Goal: Task Accomplishment & Management: Manage account settings

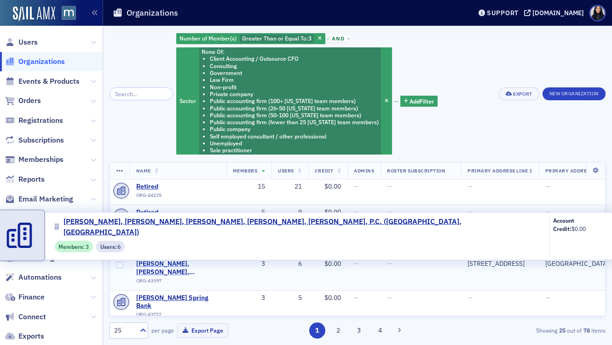
click at [179, 267] on span "Stein, Sperling, Bennett, De Jong, Driscoll, P.C. (Rockville, MD)" at bounding box center [178, 268] width 84 height 16
select select "US"
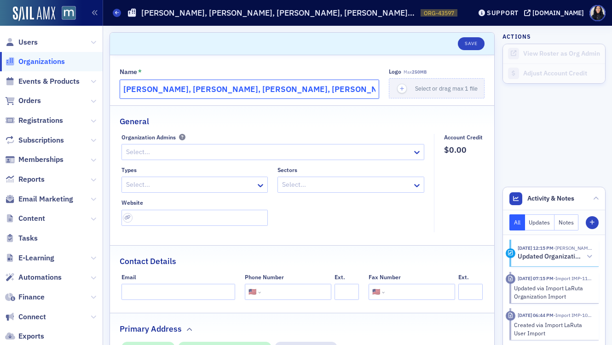
click at [230, 89] on input "Stein, Sperling, Bennett, De Jong, Driscoll, P.C." at bounding box center [250, 89] width 260 height 19
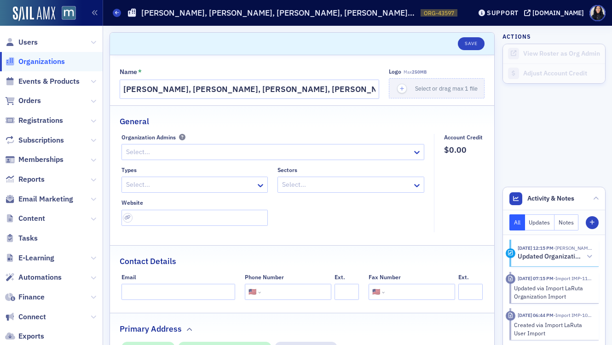
click at [273, 298] on input "tel" at bounding box center [295, 292] width 65 height 16
paste input "(301) 340-2020"
type input "(301) 340-2020"
click at [231, 221] on input "url" at bounding box center [194, 218] width 147 height 16
paste input "https://steinsperling.com/"
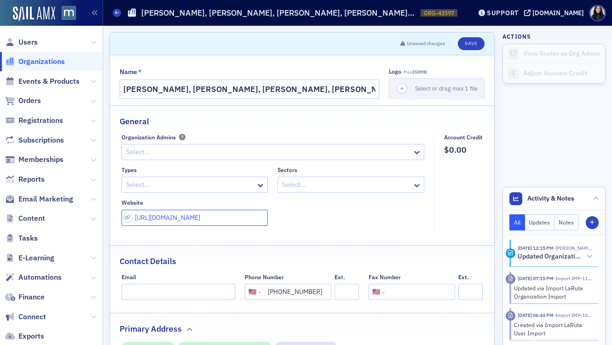
type input "https://steinsperling.com/"
click at [322, 218] on div "Types Select... Sectors Select... Website https://steinsperling.com/" at bounding box center [272, 196] width 303 height 59
click at [151, 185] on div at bounding box center [190, 185] width 130 height 12
type input "la"
click at [150, 205] on span "Law Firm" at bounding box center [140, 205] width 26 height 10
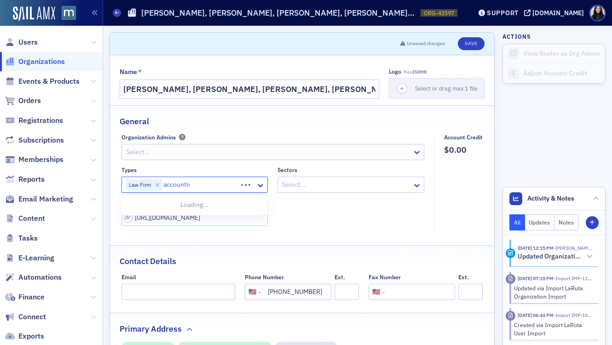
type input "accounting"
click at [152, 226] on span "Accounting Firm" at bounding box center [150, 222] width 47 height 10
type input "fin"
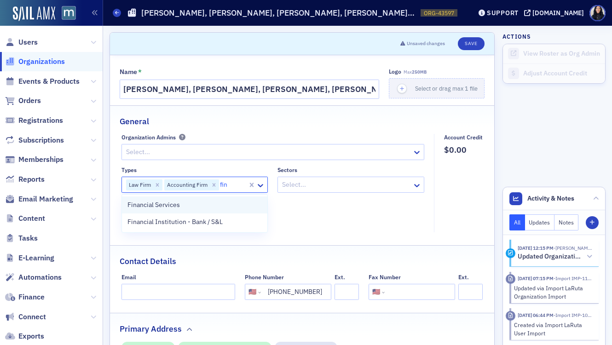
click at [199, 206] on div "Financial Services" at bounding box center [194, 205] width 135 height 10
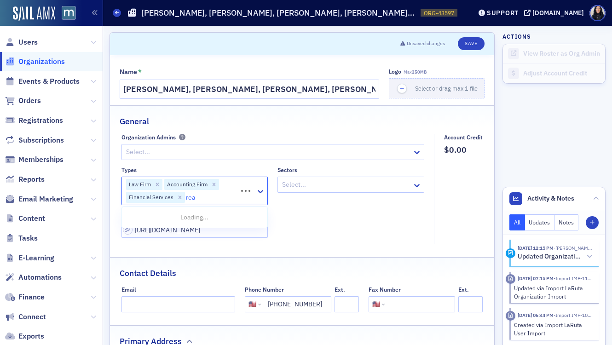
type input "real"
click at [193, 218] on div "Real Estate" at bounding box center [194, 218] width 135 height 10
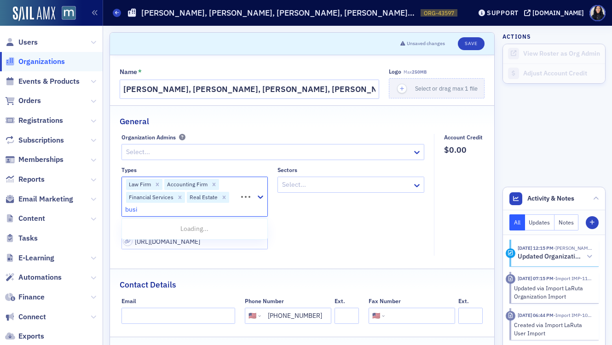
type input "busin"
click at [225, 221] on div "Business & Industry Organization" at bounding box center [194, 218] width 135 height 10
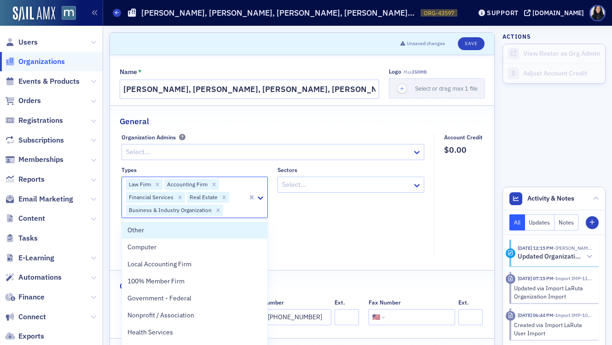
click at [347, 217] on div "Sectors Select..." at bounding box center [351, 193] width 147 height 52
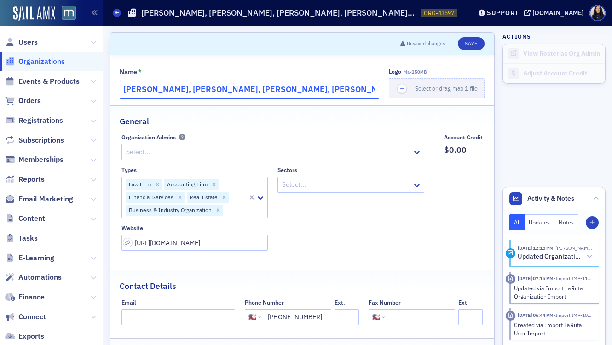
click at [163, 93] on input "Stein, Sperling, Bennett, De Jong, Driscoll, P.C." at bounding box center [250, 89] width 260 height 19
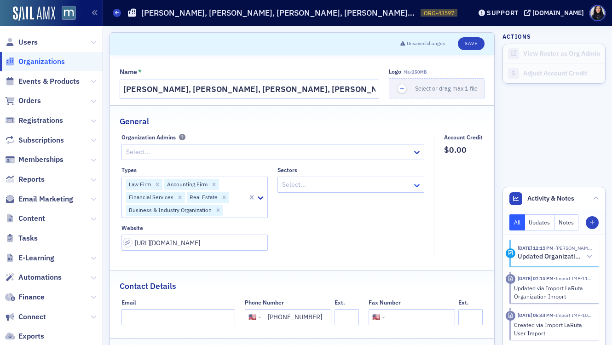
click at [419, 184] on icon at bounding box center [416, 185] width 9 height 9
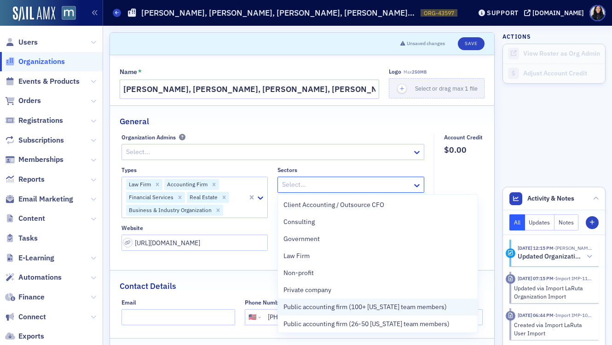
click at [375, 308] on span "Public accounting firm (100+ [US_STATE] team members)" at bounding box center [364, 307] width 163 height 10
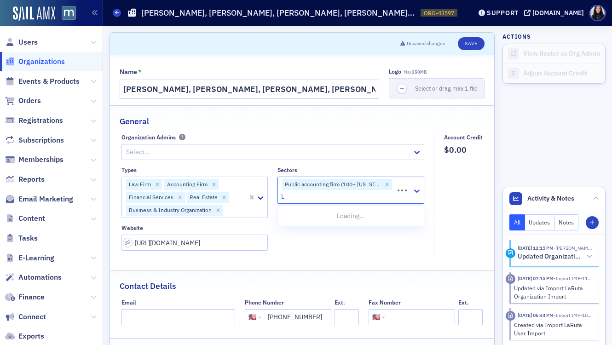
type input "La"
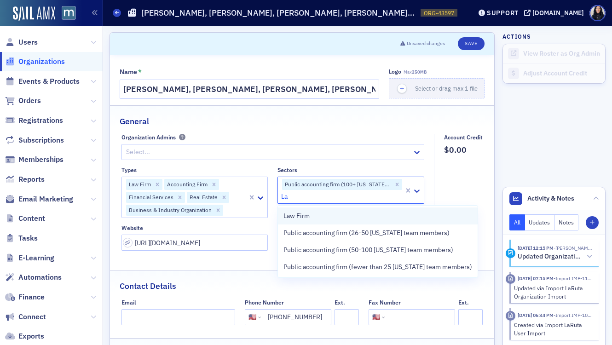
click at [360, 216] on div "Law Firm" at bounding box center [377, 216] width 189 height 10
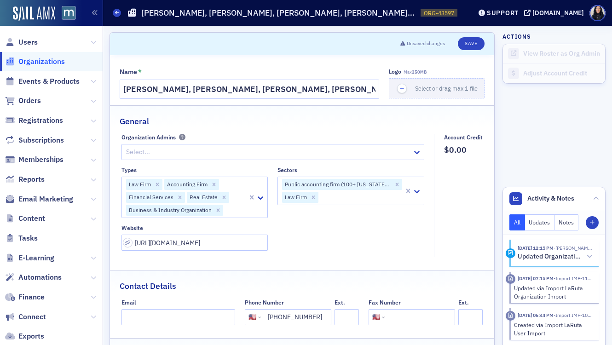
click at [451, 172] on fieldset "Account Credit $0.00" at bounding box center [461, 196] width 54 height 124
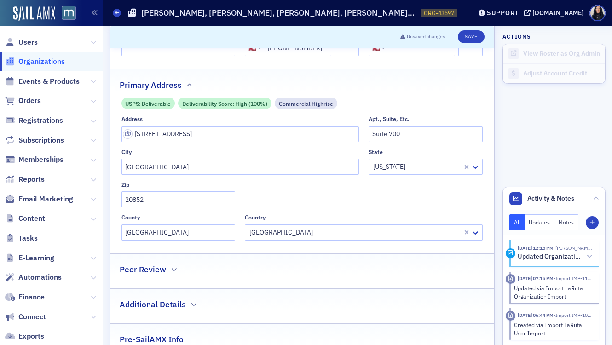
scroll to position [280, 0]
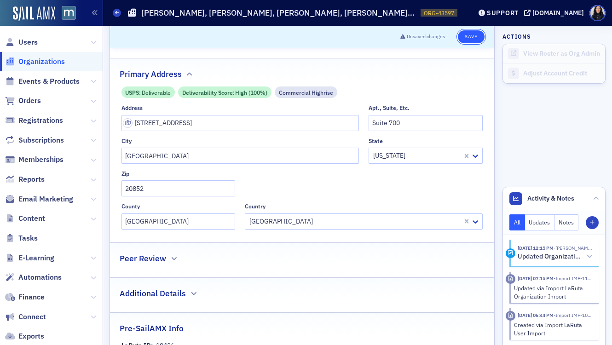
click at [474, 35] on button "Save" at bounding box center [471, 36] width 26 height 13
select select "US"
click at [474, 38] on button "Save" at bounding box center [471, 36] width 26 height 13
select select "US"
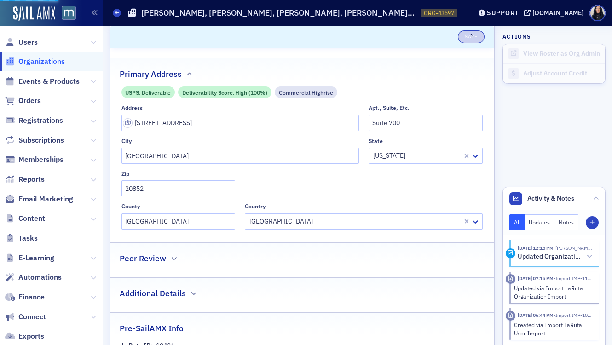
select select "US"
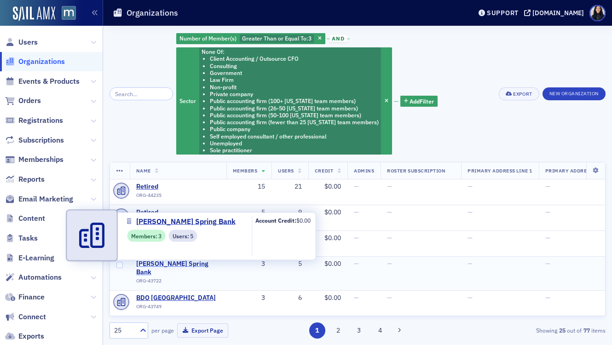
click at [173, 265] on span "Sandy Spring Bank" at bounding box center [178, 268] width 84 height 16
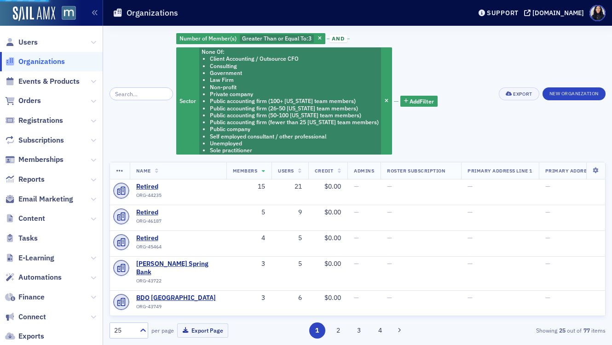
select select "US"
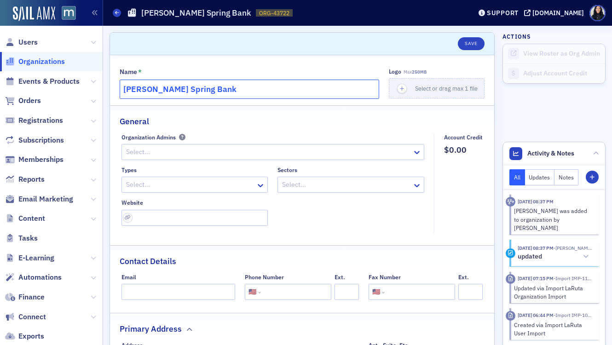
click at [233, 87] on input "Sandy Spring Bank" at bounding box center [250, 89] width 260 height 19
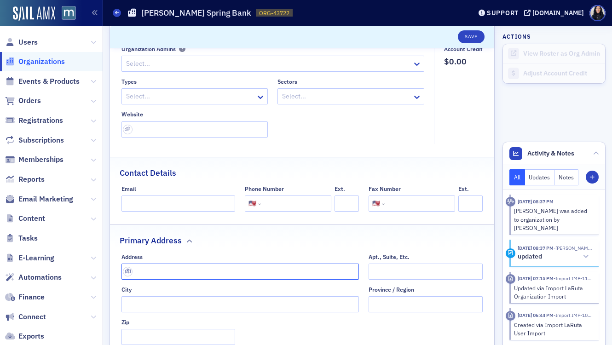
click at [184, 273] on input "text" at bounding box center [240, 272] width 238 height 16
paste input "502 Washington Ave #103, Towson, MD 21204"
type input "502 Washington Ave #103"
type input "Towson"
type input "21204-4516"
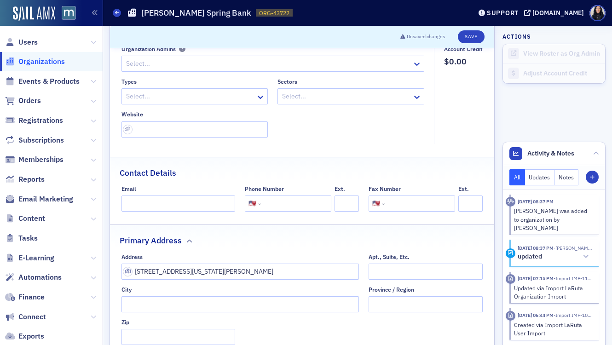
type input "Baltimore County"
click at [287, 204] on input "tel" at bounding box center [295, 204] width 65 height 16
paste input "(410) 324-4300"
type input "(410) 324-4300"
click at [144, 134] on input "url" at bounding box center [194, 129] width 147 height 16
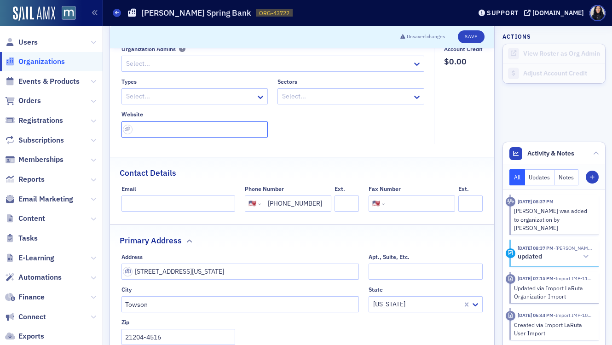
paste input "https://www.sandyspringbank.com/locations/towson-md-baltimore-county-21204-id-4…"
type input "https://www.sandyspringbank.com/locations/towson-md-baltimore-county-21204-id-4…"
click at [278, 137] on div "Types Select... Sectors Select... Website https://www.sandyspringbank.com/locat…" at bounding box center [272, 107] width 303 height 59
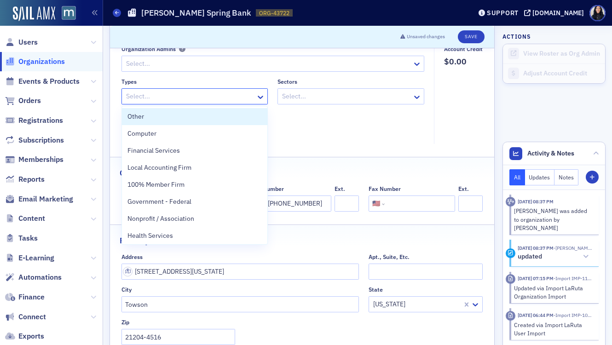
click at [231, 100] on div at bounding box center [190, 97] width 130 height 12
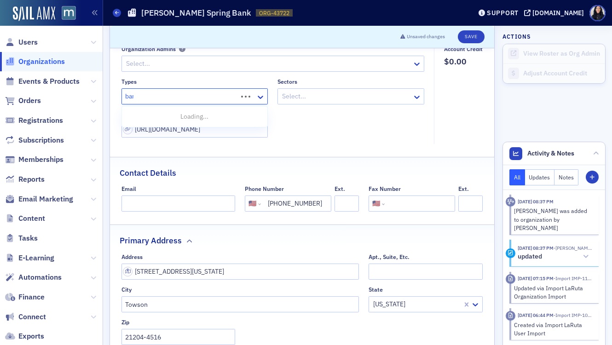
type input "bank"
click at [219, 117] on span "Financial Institution - Bank / S&L" at bounding box center [174, 117] width 95 height 10
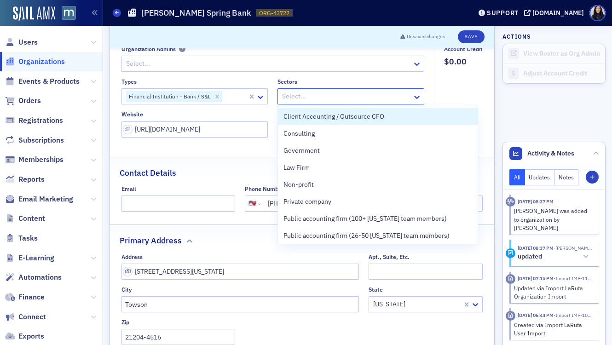
click at [310, 98] on div at bounding box center [346, 97] width 130 height 12
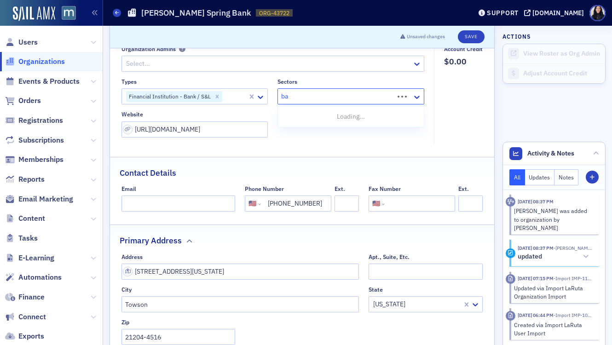
type input "b"
type input "f"
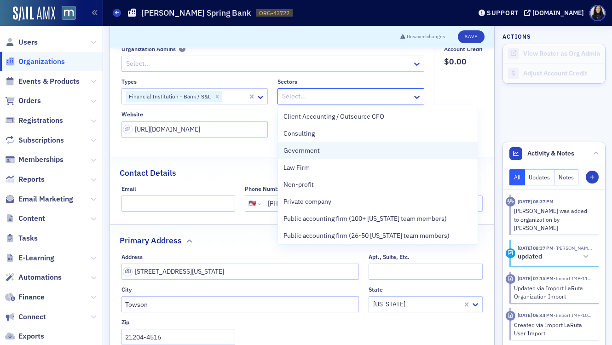
scroll to position [104, 0]
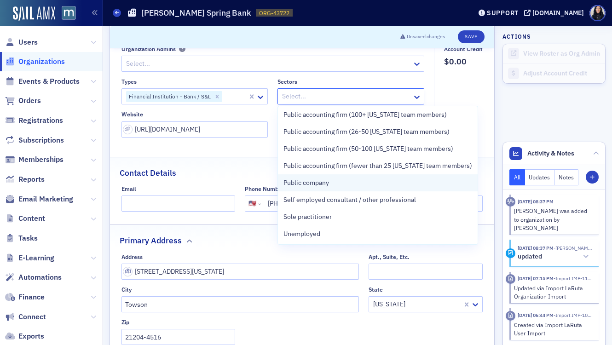
click at [309, 180] on span "Public company" at bounding box center [306, 183] width 46 height 10
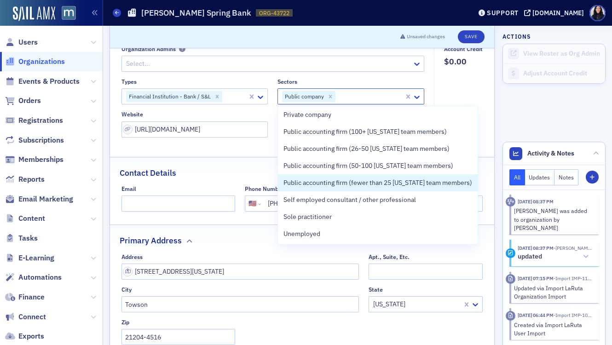
scroll to position [87, 0]
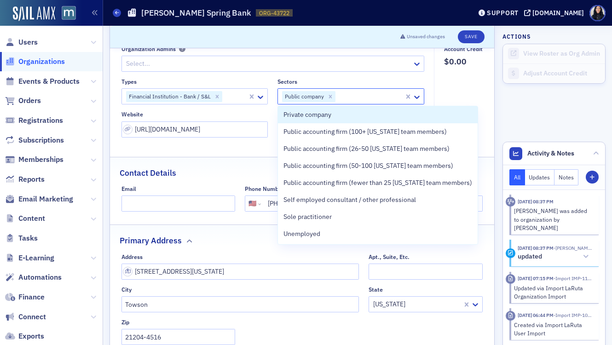
click at [477, 88] on fieldset "Account Credit $0.00" at bounding box center [461, 95] width 54 height 98
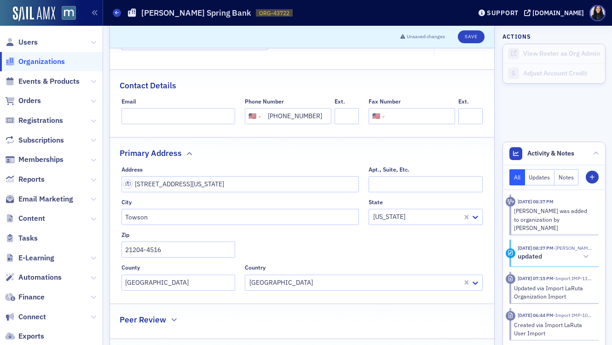
scroll to position [168, 0]
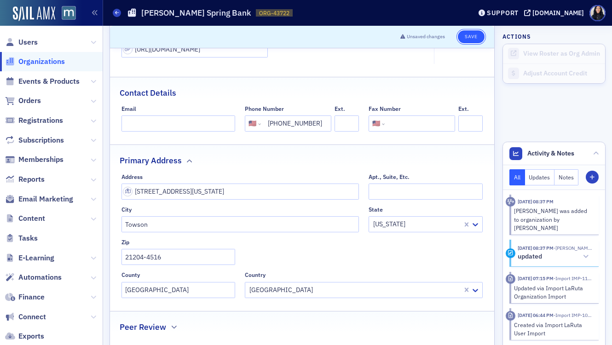
click at [469, 38] on button "Save" at bounding box center [471, 36] width 26 height 13
select select "US"
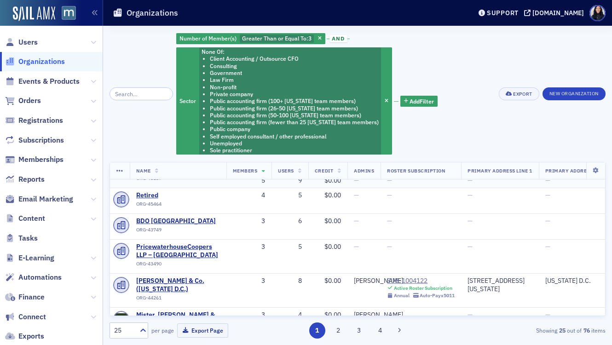
scroll to position [70, 0]
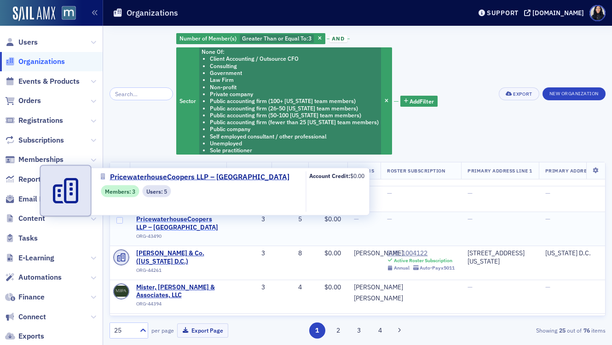
click at [185, 221] on span "PricewaterhouseCoopers LLP – [GEOGRAPHIC_DATA]" at bounding box center [178, 223] width 84 height 16
select select "US"
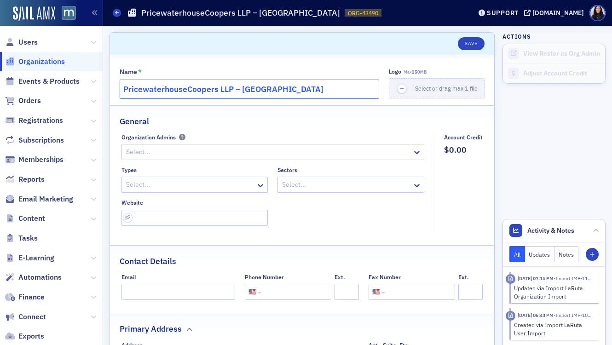
click at [220, 87] on input "PricewaterhouseCoopers LLP – [GEOGRAPHIC_DATA]" at bounding box center [250, 89] width 260 height 19
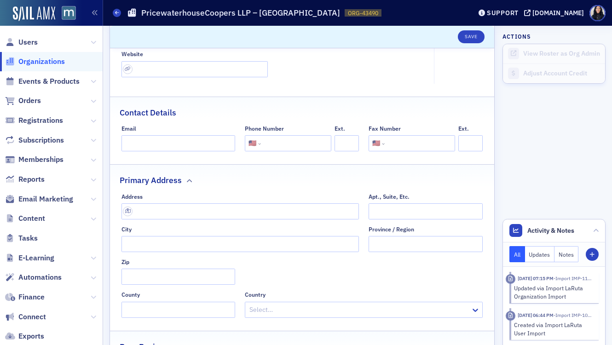
scroll to position [179, 0]
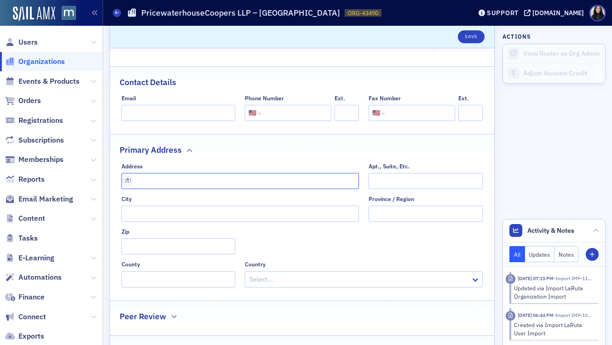
click at [167, 183] on input "text" at bounding box center [240, 181] width 238 height 16
paste input "655 New York Ave NW Suite 1100, Washington, DC 20001"
type input "655 New York Ave NW suite 1100"
type input "Washington"
type input "20001-4593"
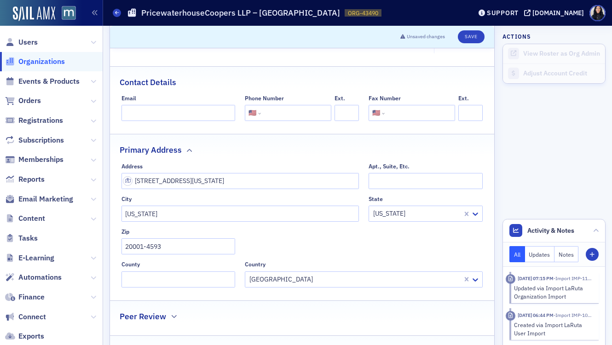
click at [273, 114] on input "tel" at bounding box center [295, 113] width 65 height 16
paste input "(202) 414-1000"
type input "(202) 414-1000"
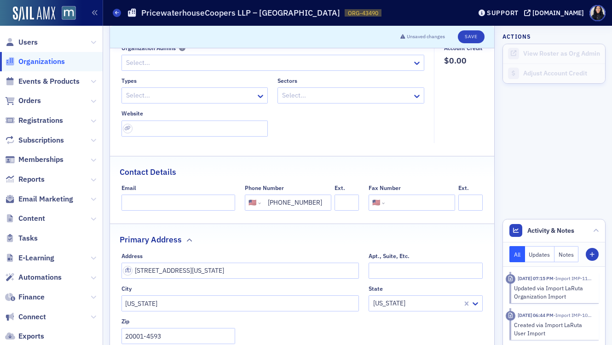
scroll to position [82, 0]
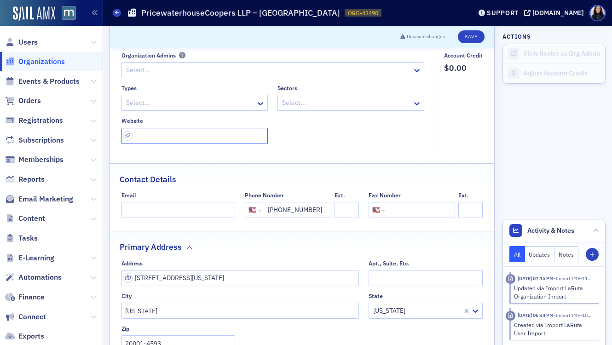
click at [165, 139] on input "url" at bounding box center [194, 136] width 147 height 16
paste input "https://www.pwc.com/us/en.html"
type input "https://www.pwc.com/us/en.html"
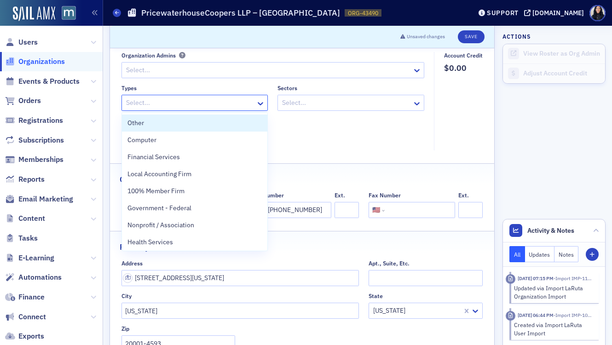
click at [200, 103] on div at bounding box center [190, 103] width 130 height 12
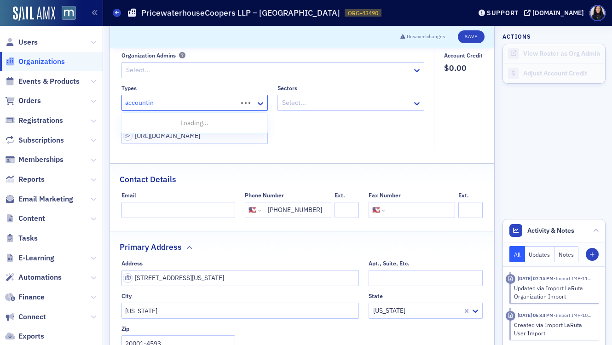
type input "accounting"
click at [202, 141] on div "Accounting Firm" at bounding box center [194, 140] width 135 height 10
click at [210, 103] on div at bounding box center [214, 103] width 65 height 12
type input "nation"
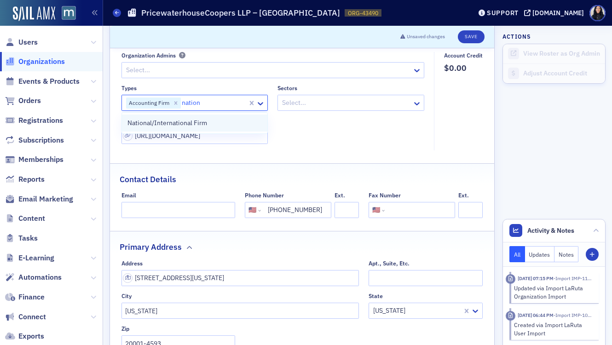
click at [202, 127] on span "National/International Firm" at bounding box center [167, 123] width 80 height 10
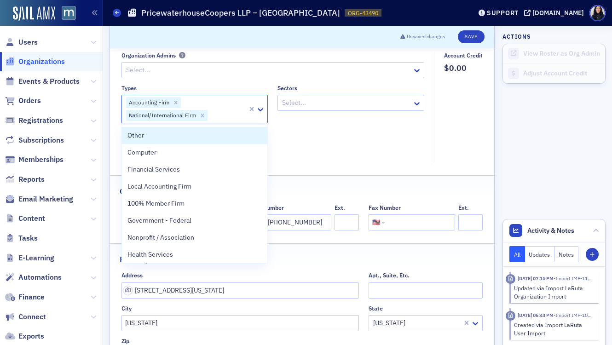
click at [315, 102] on div at bounding box center [346, 103] width 130 height 12
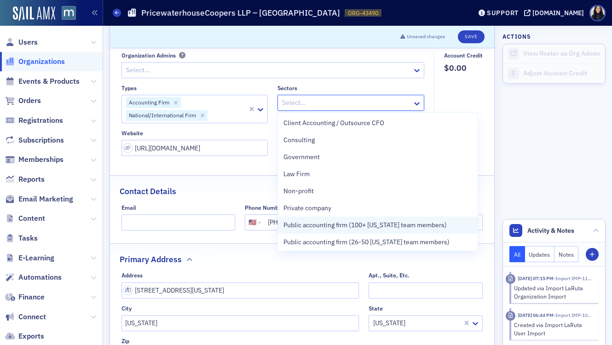
click at [328, 225] on span "Public accounting firm (100+ [US_STATE] team members)" at bounding box center [364, 225] width 163 height 10
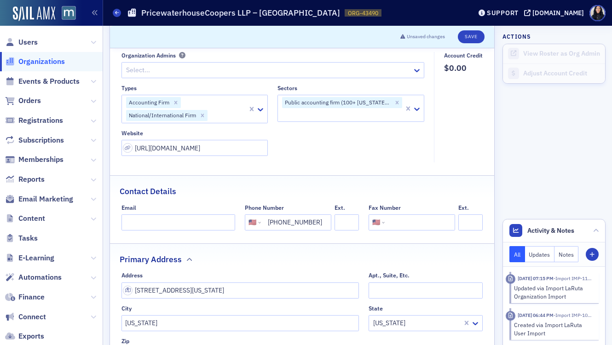
click at [482, 117] on fieldset "Account Credit $0.00" at bounding box center [461, 107] width 54 height 111
click at [216, 74] on div at bounding box center [268, 70] width 287 height 12
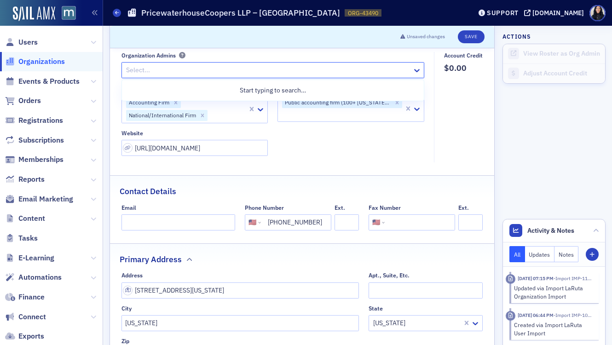
paste input "Debora Mullineaux"
type input "Debora Mullineaux"
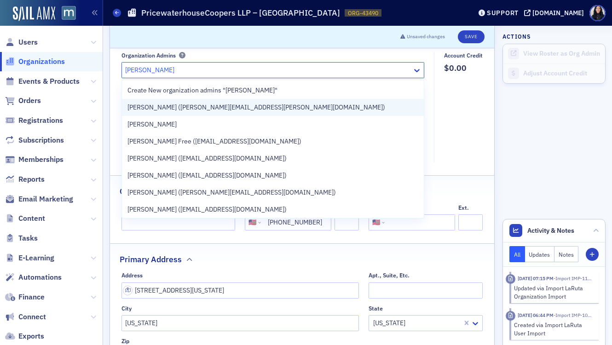
click at [211, 107] on span "Debora Mullineaux (debora.a.mullineaux@pwc.com)" at bounding box center [256, 108] width 258 height 10
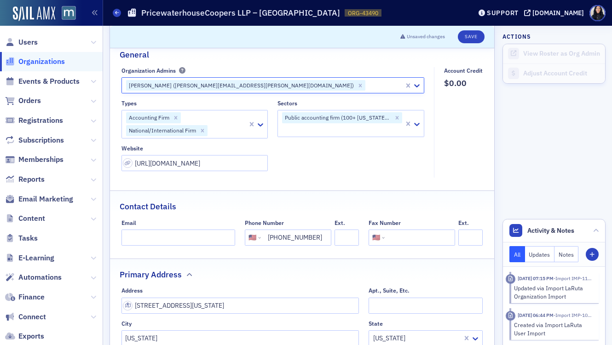
scroll to position [0, 0]
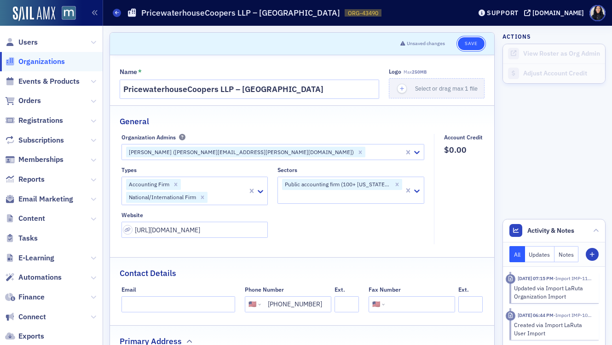
click at [472, 44] on button "Save" at bounding box center [471, 43] width 26 height 13
select select "US"
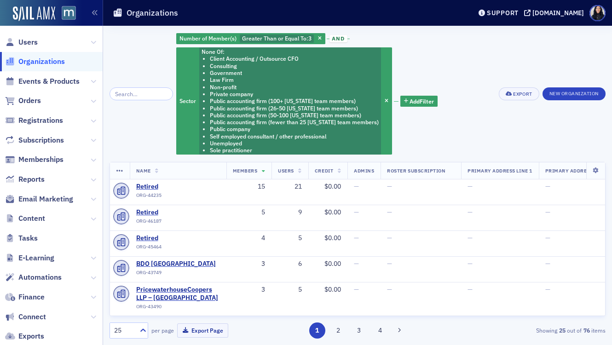
click at [58, 61] on span "Organizations" at bounding box center [41, 62] width 46 height 10
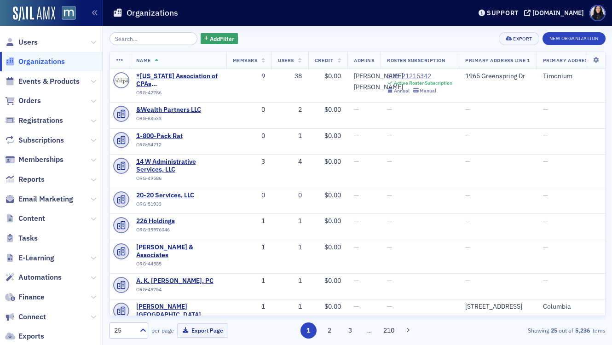
click at [132, 35] on input "search" at bounding box center [154, 38] width 88 height 13
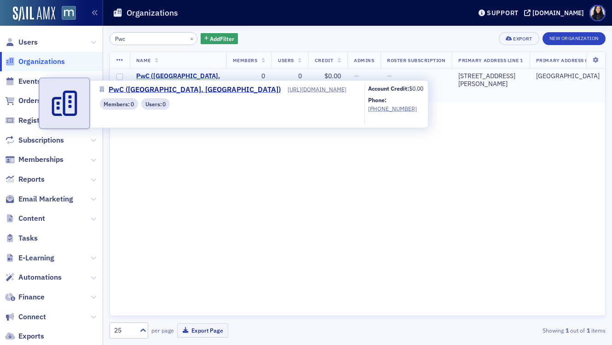
type input "Pwc"
click at [148, 78] on span "PwC ([GEOGRAPHIC_DATA], [GEOGRAPHIC_DATA])" at bounding box center [178, 80] width 84 height 16
select select "US"
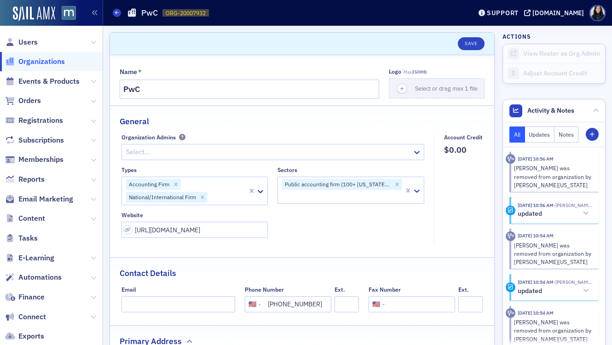
click at [183, 150] on div at bounding box center [268, 152] width 287 height 12
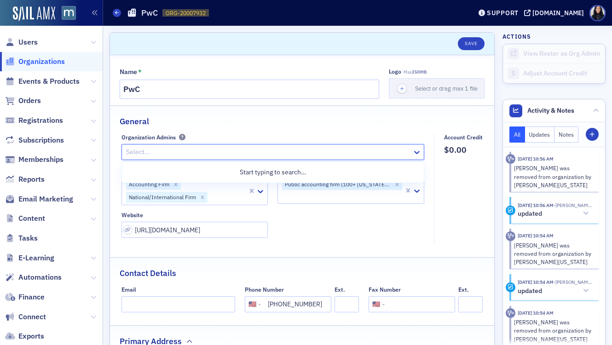
paste input "[PERSON_NAME]"
type input "[PERSON_NAME]"
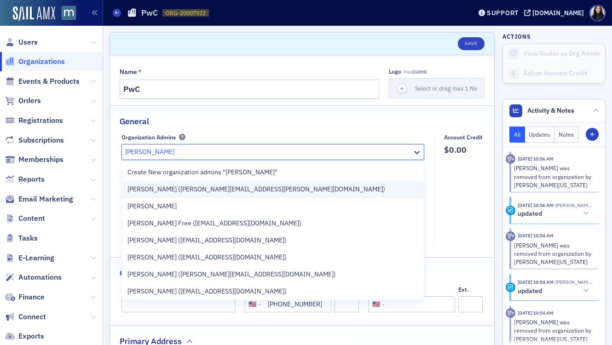
click at [179, 190] on span "[PERSON_NAME] ([PERSON_NAME][EMAIL_ADDRESS][PERSON_NAME][DOMAIN_NAME])" at bounding box center [256, 190] width 258 height 10
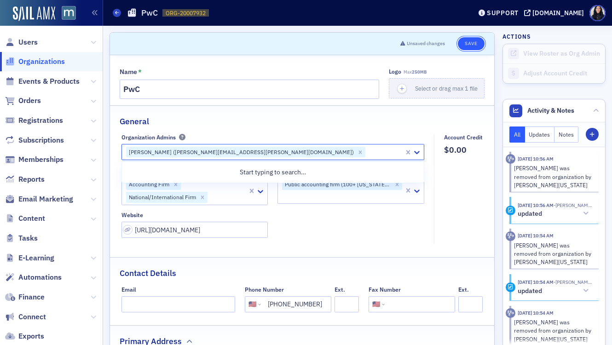
click at [469, 44] on button "Save" at bounding box center [471, 43] width 26 height 13
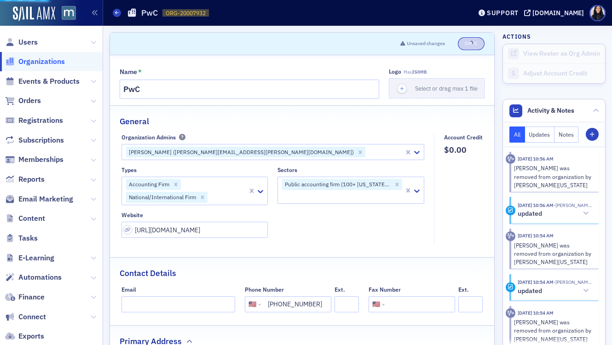
click at [297, 142] on div "Organization Admins Debora Mullineaux (debora.a.mullineaux@pwc.com)" at bounding box center [272, 147] width 303 height 26
select select "US"
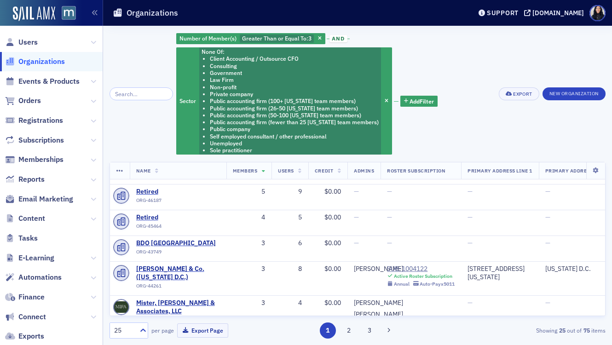
scroll to position [17, 0]
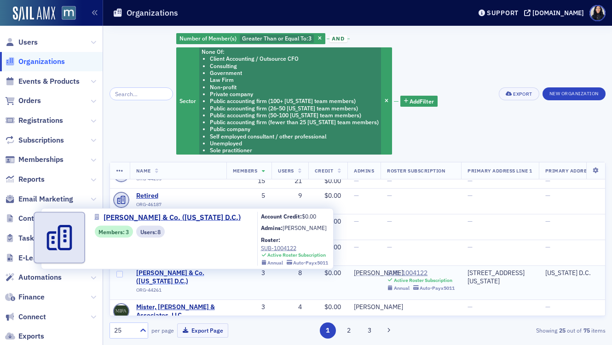
click at [151, 277] on span "[PERSON_NAME] & Co. ([US_STATE] D.C.)" at bounding box center [178, 277] width 84 height 16
select select "US"
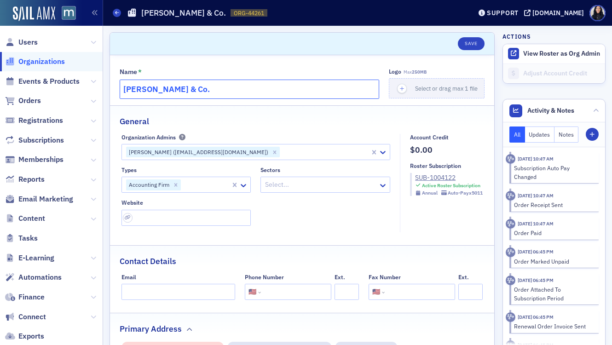
click at [232, 91] on input "[PERSON_NAME] & Co." at bounding box center [250, 89] width 260 height 19
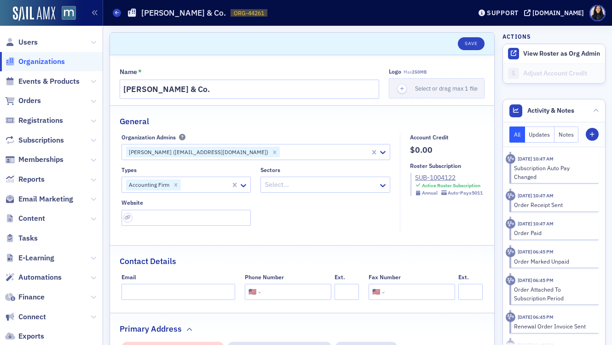
click at [331, 185] on div at bounding box center [320, 185] width 113 height 12
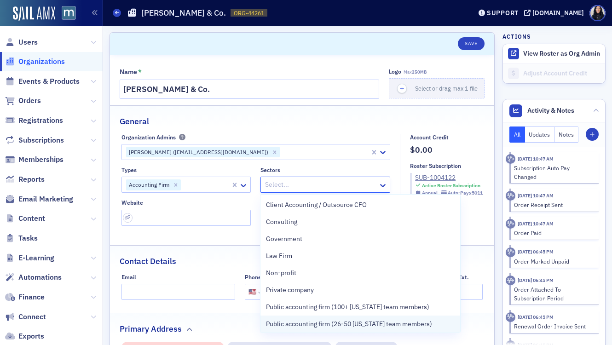
click at [334, 325] on span "Public accounting firm (26-50 Maryland team members)" at bounding box center [349, 324] width 166 height 10
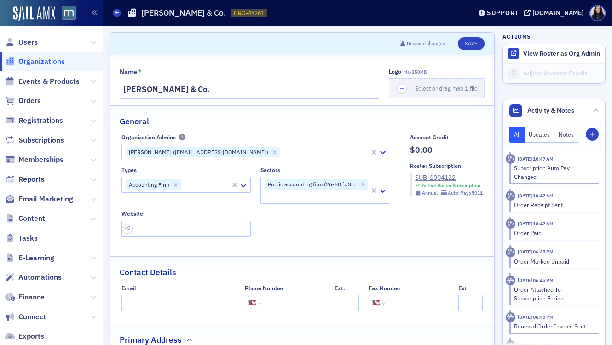
click at [351, 129] on fieldset "General Organization Admins Marion Mickens (mmickens@bertsmithco.com) Types Acc…" at bounding box center [302, 177] width 384 height 145
click at [163, 231] on input "url" at bounding box center [186, 229] width 130 height 16
paste input "https://bertsmithco.com/firm-profile/"
type input "https://bertsmithco.com/firm-profile/"
click at [274, 304] on input "tel" at bounding box center [295, 303] width 65 height 16
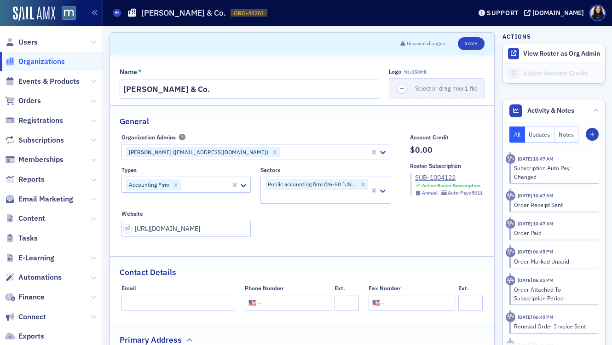
paste input "(202) 393-5600"
type input "(202) 393-5600"
click at [396, 304] on input "tel" at bounding box center [419, 303] width 65 height 16
paste input "(202) 393-5608"
type input "(202) 393-5608"
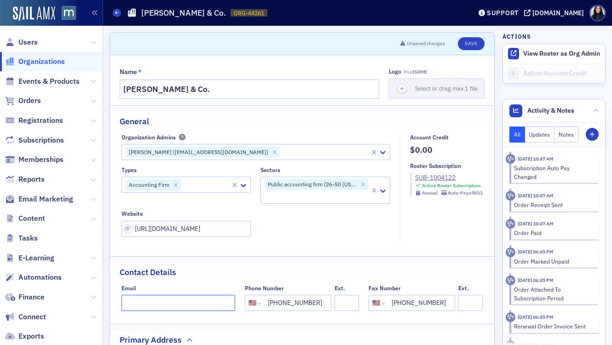
click at [139, 302] on input "Email" at bounding box center [178, 303] width 114 height 16
paste input "bsmith@bertsmithco.com"
type input "bsmith@bertsmithco.com"
click at [279, 261] on div "Contact Details" at bounding box center [302, 268] width 365 height 22
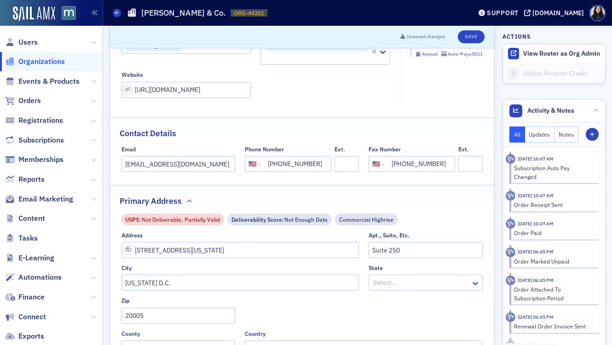
scroll to position [156, 0]
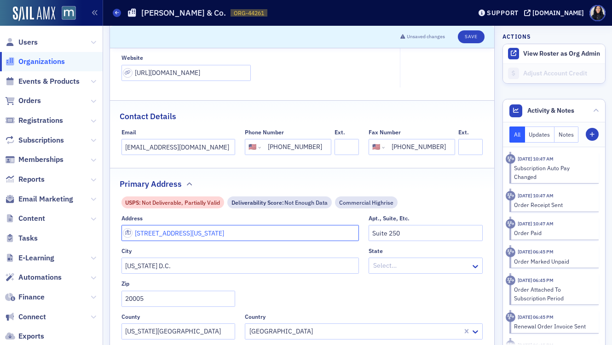
click at [234, 235] on input "1090 Vermont Avenue NW" at bounding box center [240, 233] width 238 height 16
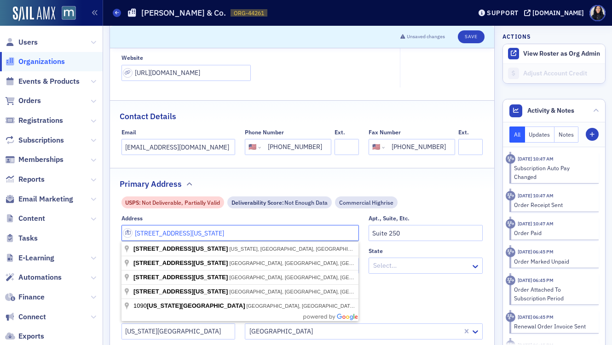
paste input "101 15th Street, NW, Suite 202, Washington, DC 20005"
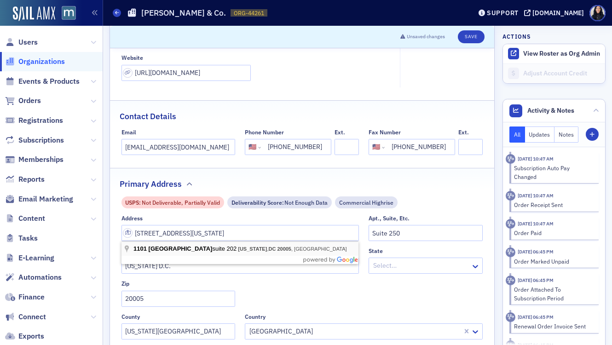
type input "1101 15th St NW suite 202"
type input "Washington"
type input "20005-5002"
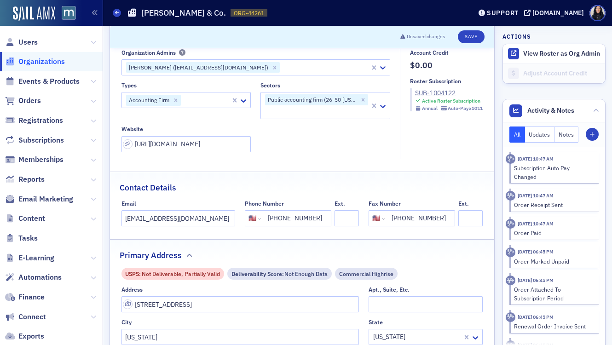
scroll to position [69, 0]
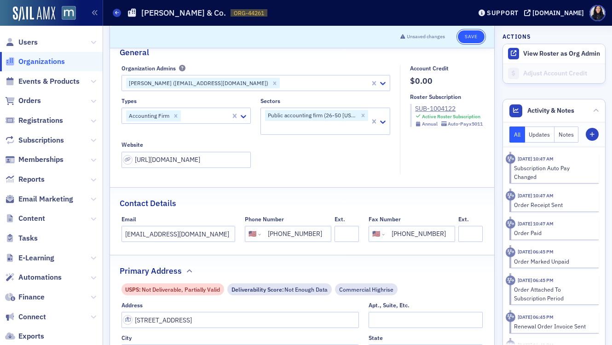
click at [466, 37] on button "Save" at bounding box center [471, 36] width 26 height 13
select select "US"
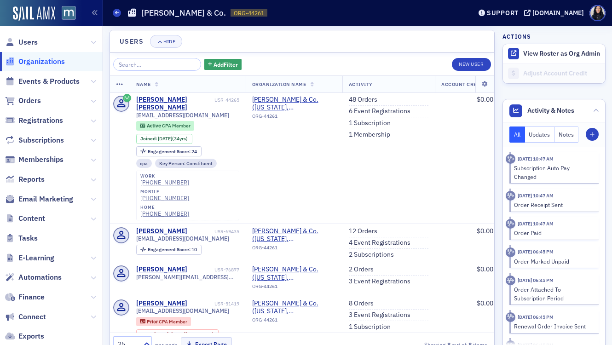
scroll to position [231, 0]
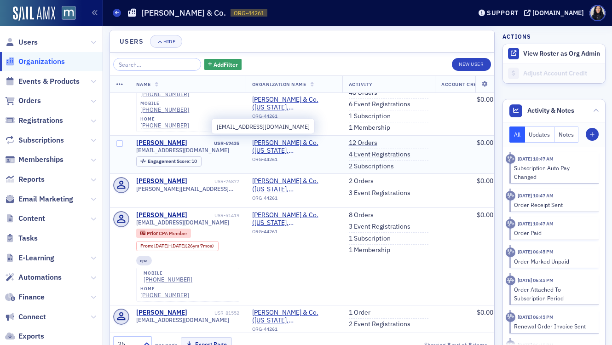
click at [192, 147] on span "mmickens@bertsmithco.com" at bounding box center [182, 150] width 93 height 7
copy div "mmickens@bertsmithco.com"
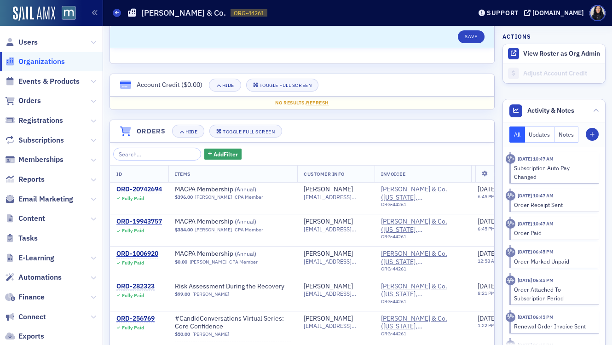
scroll to position [0, 0]
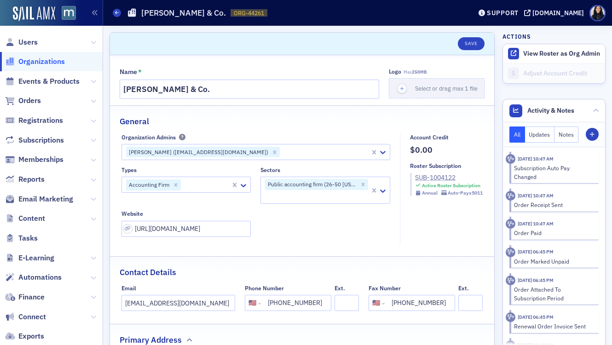
click at [433, 178] on div "SUB-1004122" at bounding box center [449, 178] width 68 height 10
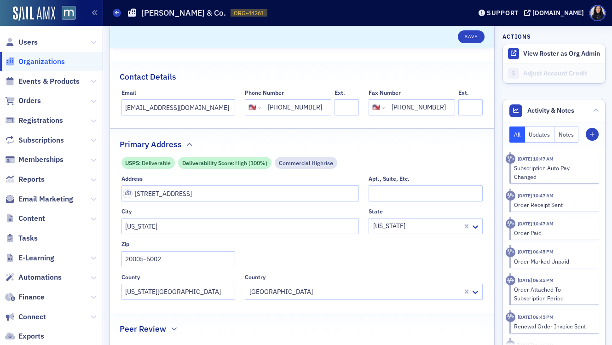
scroll to position [190, 0]
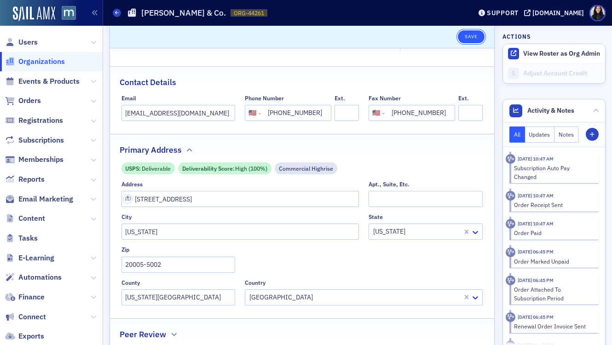
click at [475, 38] on button "Save" at bounding box center [471, 36] width 26 height 13
select select "US"
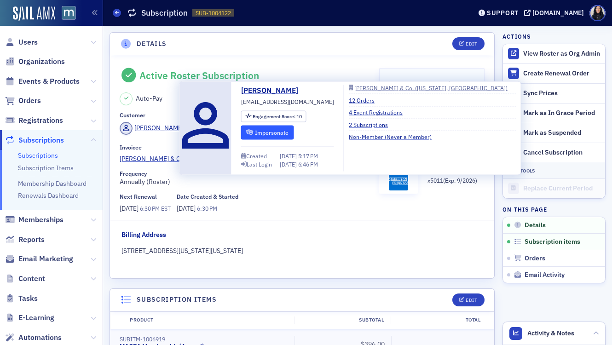
click at [267, 133] on button "Impersonate" at bounding box center [267, 132] width 53 height 14
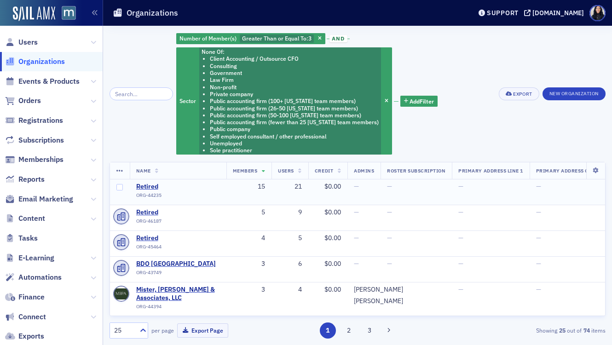
scroll to position [15, 0]
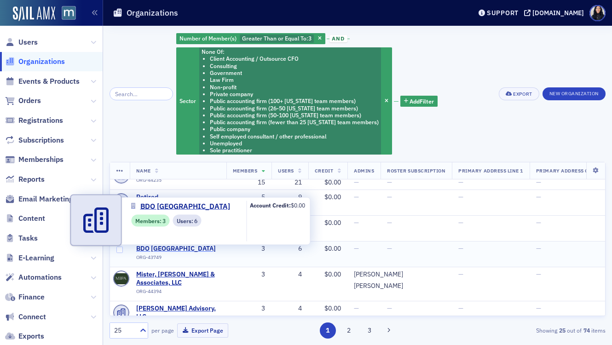
click at [154, 250] on span "BDO USA" at bounding box center [178, 249] width 84 height 8
select select "US"
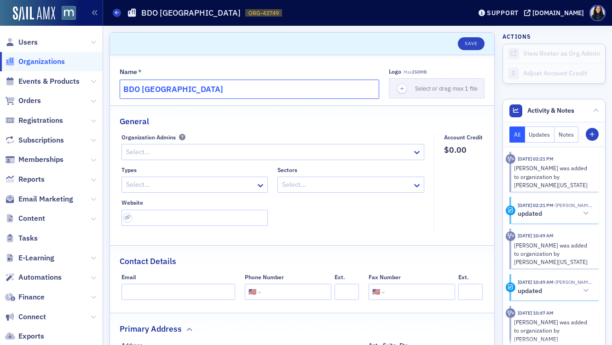
click at [182, 91] on input "BDO USA" at bounding box center [250, 89] width 260 height 19
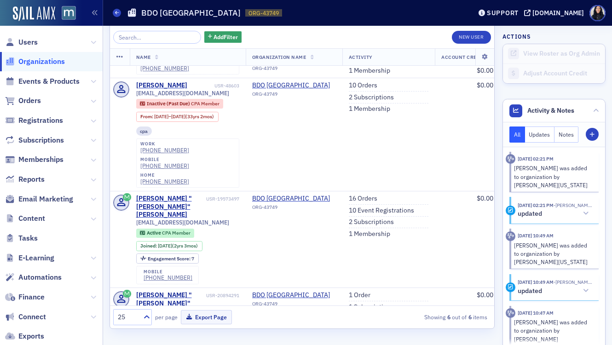
scroll to position [153, 0]
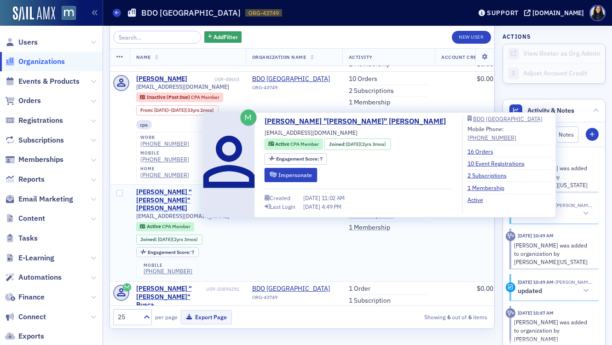
click at [166, 188] on div "claudia "Claudia" Hernandez-Fujigaki" at bounding box center [170, 200] width 68 height 24
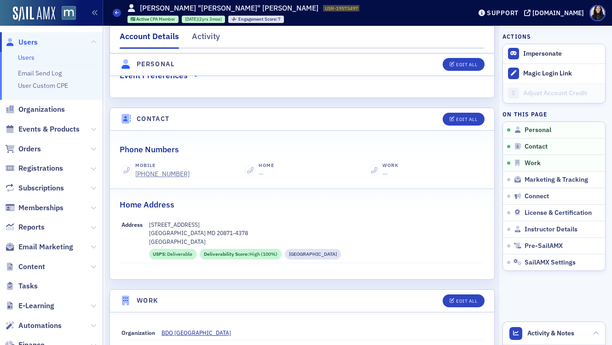
scroll to position [358, 0]
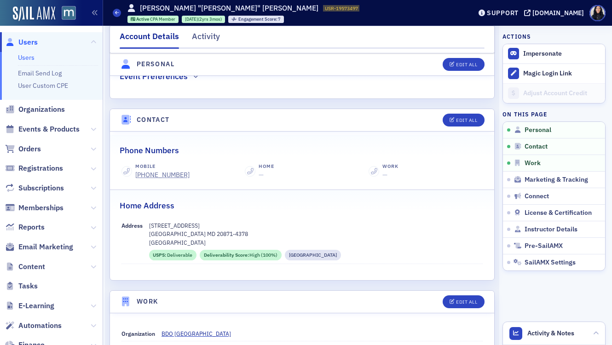
select select "US"
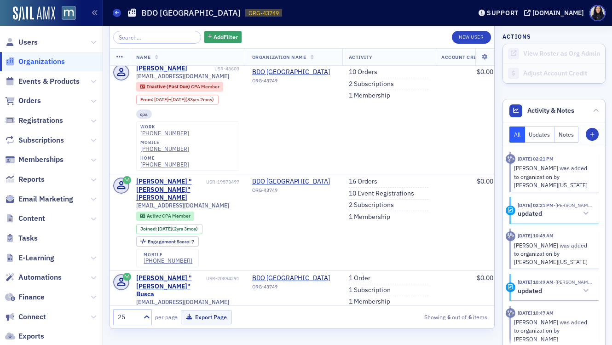
scroll to position [249, 0]
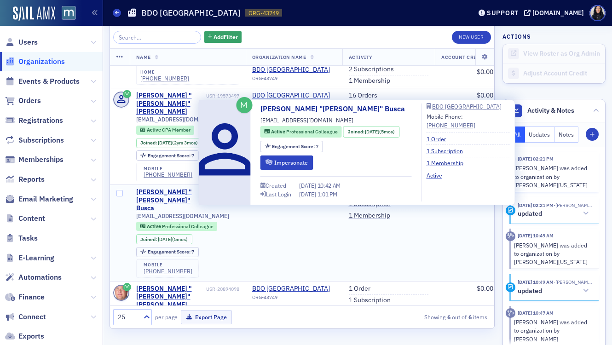
click at [166, 188] on div "Jessica "Jess" Busca" at bounding box center [170, 200] width 68 height 24
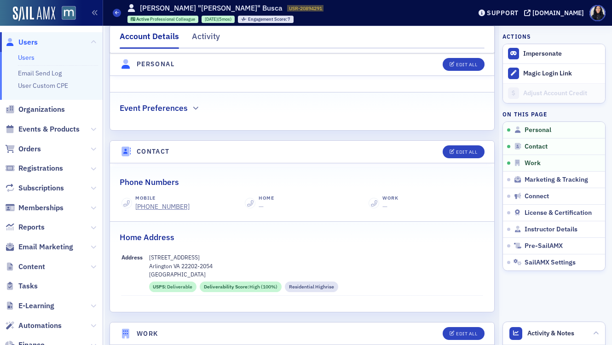
scroll to position [344, 0]
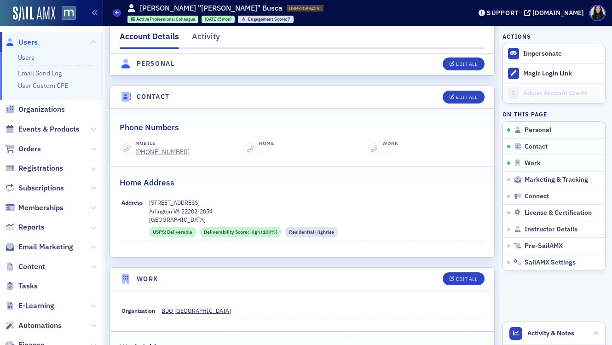
select select "US"
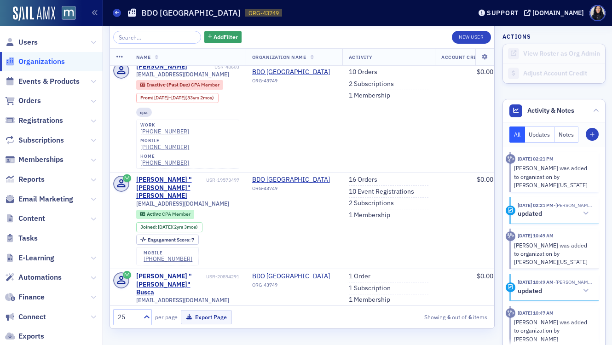
scroll to position [249, 0]
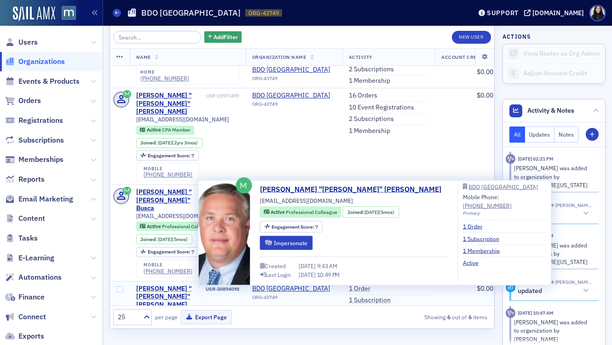
click at [159, 285] on div "Stephen "Steve" Bell" at bounding box center [170, 297] width 68 height 24
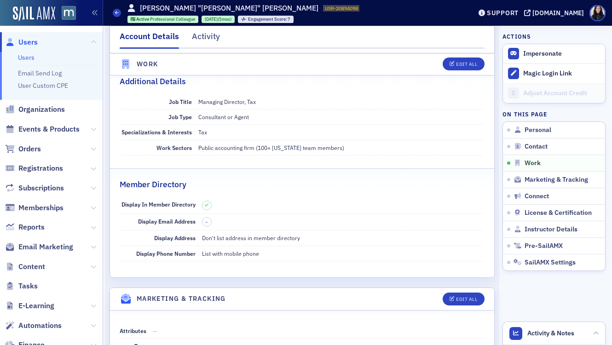
scroll to position [566, 0]
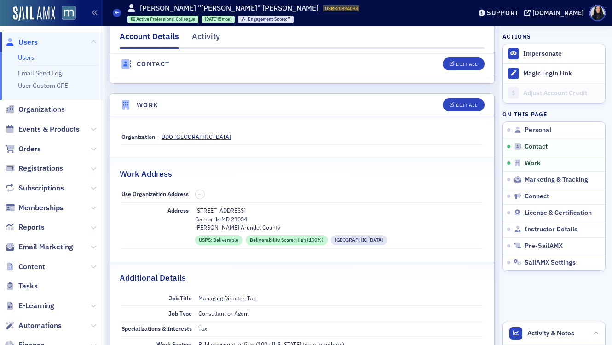
select select "US"
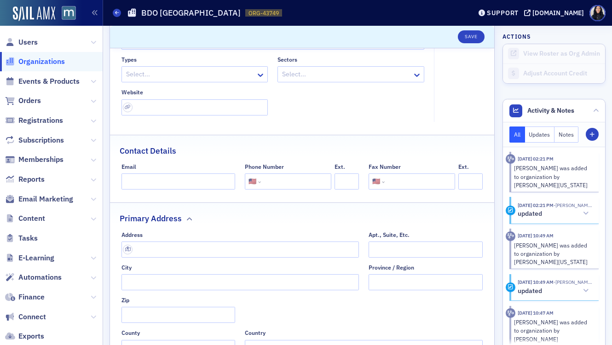
scroll to position [85, 0]
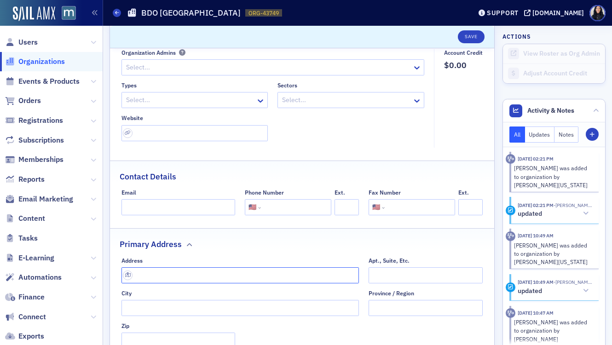
click at [163, 277] on input "text" at bounding box center [240, 275] width 238 height 16
paste input "10960 Grantchester Way Suite 500 Columbia, MD 21044"
type input "10960 Grantchester Wy suite 500"
type input "Columbia"
type input "21044-6112"
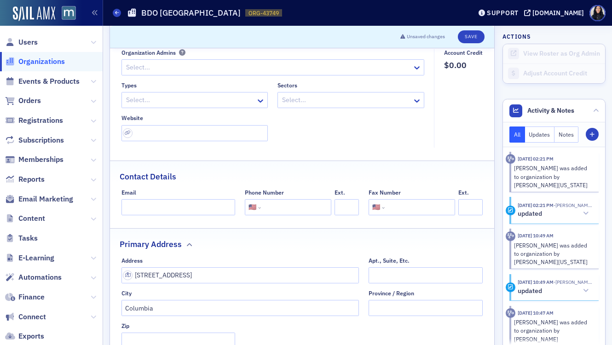
type input "Howard County"
click at [276, 207] on input "tel" at bounding box center [295, 207] width 65 height 16
paste input "(410) 997-0335"
type input "(410) 997-0335"
click at [149, 132] on input "url" at bounding box center [194, 133] width 147 height 16
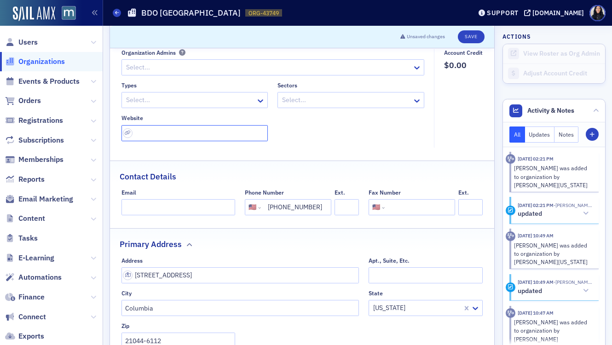
paste input "https://www.bdo.com/locations/bdo-columbia"
type input "https://www.bdo.com/locations/bdo-columbia"
click at [318, 146] on fieldset "Organization Admins Select... Types Select... Sectors Select... Website https:/…" at bounding box center [275, 98] width 308 height 98
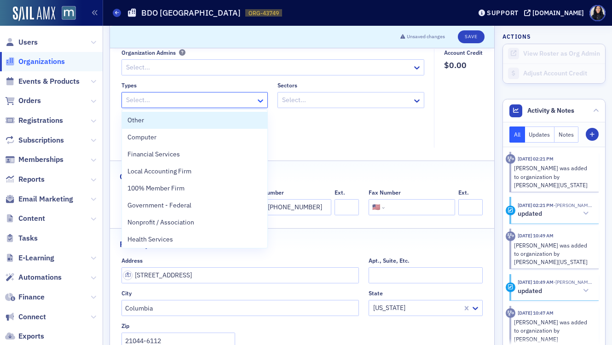
click at [257, 101] on icon at bounding box center [260, 100] width 9 height 9
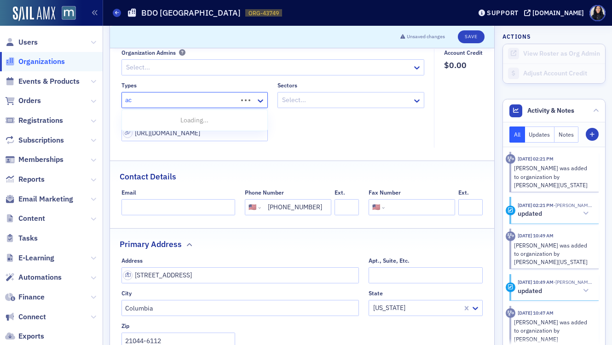
type input "acc"
click at [175, 134] on div "Accounting Firm" at bounding box center [194, 138] width 135 height 10
type input "nation"
click at [195, 121] on span "National/International Firm" at bounding box center [167, 121] width 80 height 10
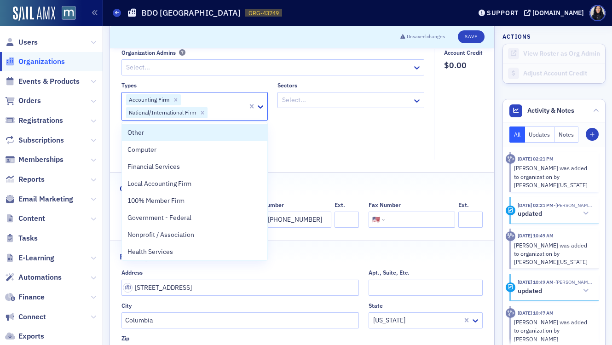
click at [301, 103] on div at bounding box center [346, 100] width 130 height 12
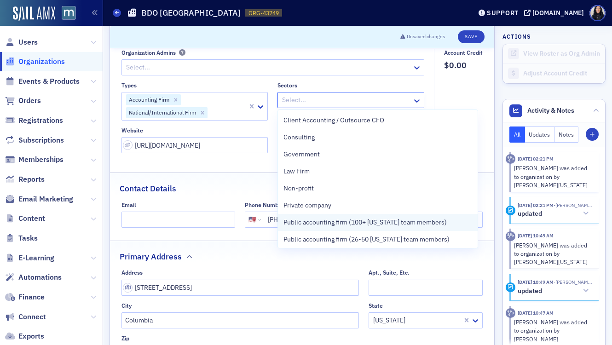
click at [315, 220] on span "Public accounting firm (100+ [US_STATE] team members)" at bounding box center [364, 223] width 163 height 10
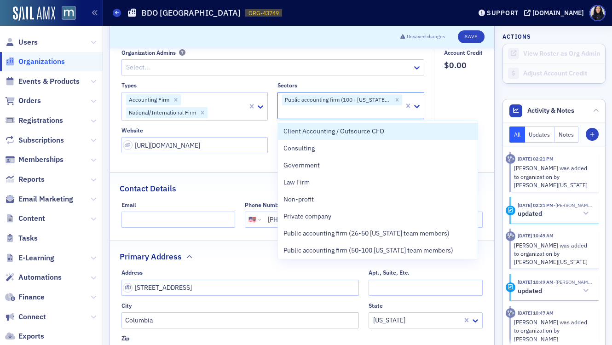
click at [465, 96] on fieldset "Account Credit $0.00" at bounding box center [461, 104] width 54 height 111
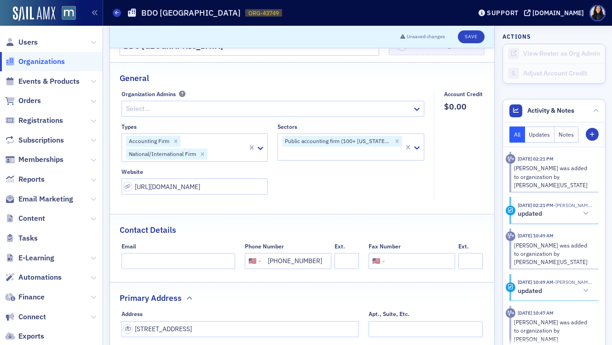
scroll to position [10, 0]
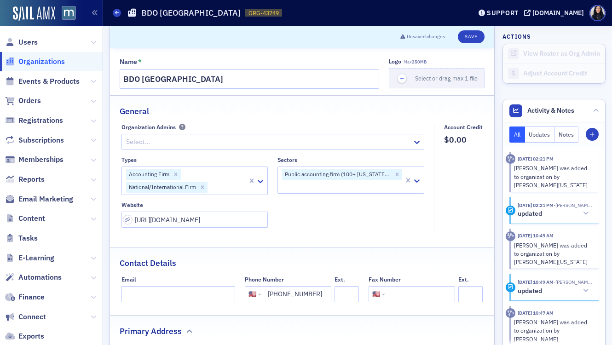
click at [227, 144] on div at bounding box center [268, 142] width 287 height 12
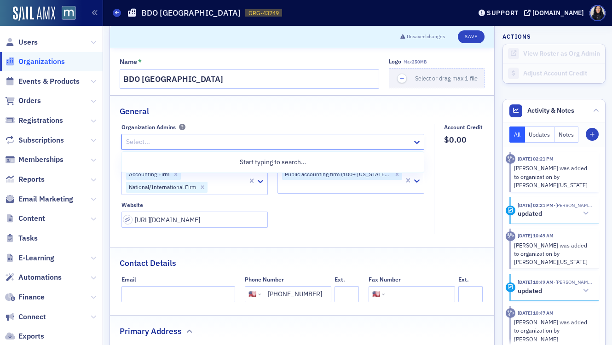
paste input "Joe Flack"
type input "Joe Flack"
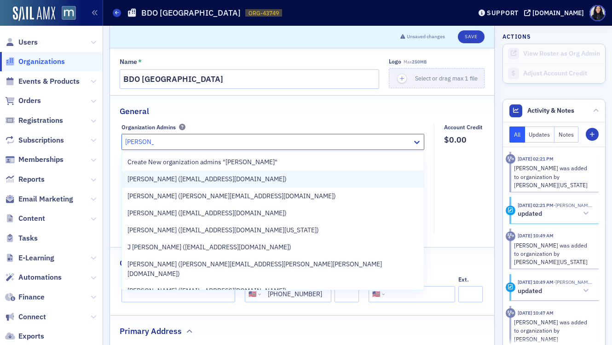
click at [194, 181] on span "Joe Flack (jflack@bdo.com)" at bounding box center [206, 179] width 159 height 10
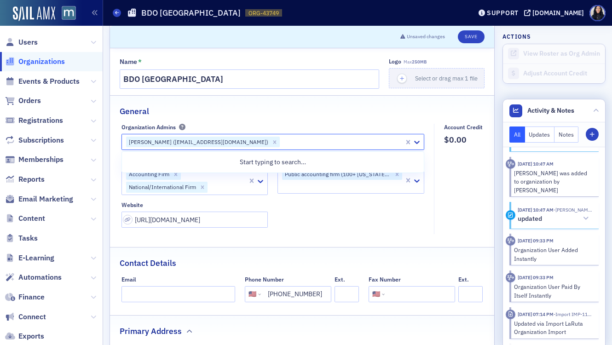
scroll to position [176, 0]
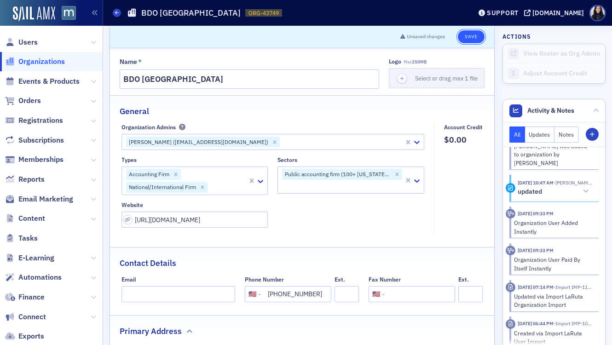
click at [472, 40] on button "Save" at bounding box center [471, 36] width 26 height 13
select select "US"
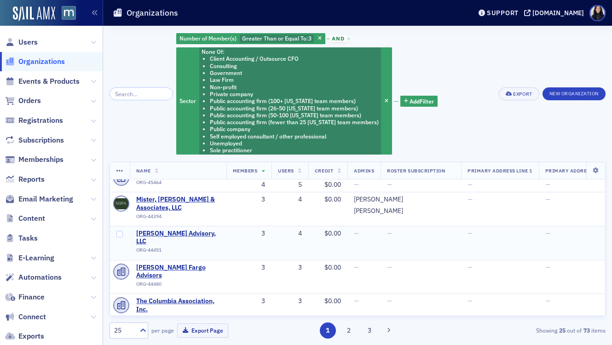
scroll to position [67, 0]
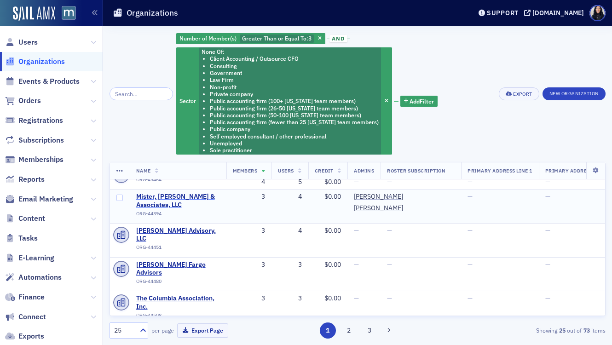
click at [196, 197] on span "Mister, [PERSON_NAME] & Associates, LLC" at bounding box center [178, 201] width 84 height 16
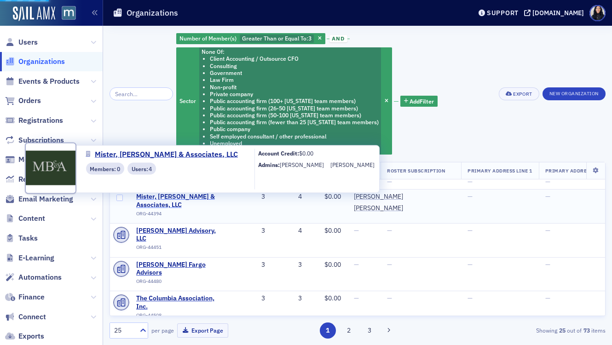
select select "US"
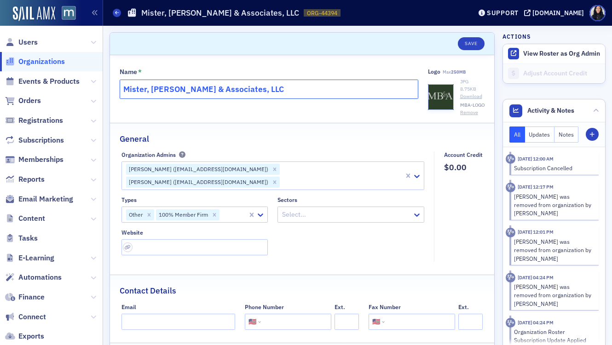
click at [259, 87] on input "Mister, [PERSON_NAME] & Associates, LLC" at bounding box center [269, 89] width 299 height 19
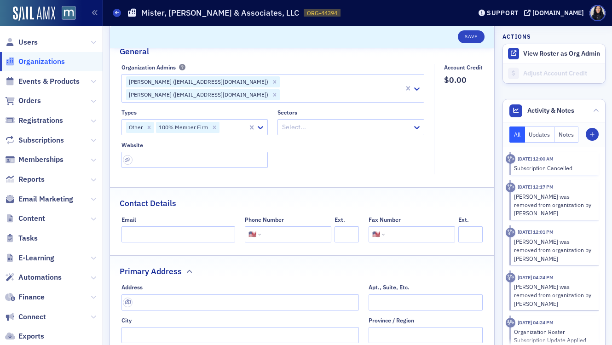
scroll to position [90, 0]
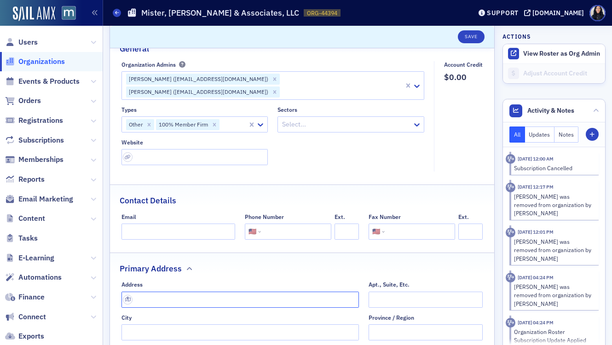
click at [176, 294] on input "text" at bounding box center [240, 300] width 238 height 16
paste input "307 International Cir, Cockeysville, MD 21030"
type input "307 International Cir"
type input "Cockeysville"
type input "21030-1321"
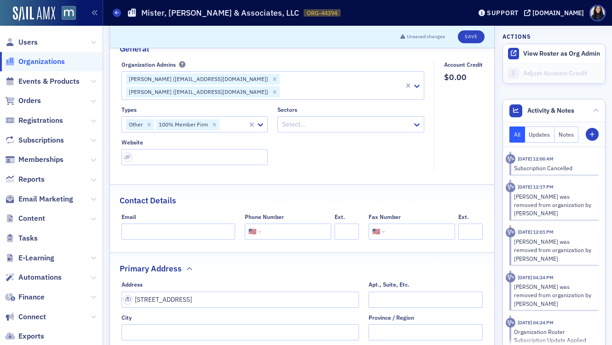
type input "[GEOGRAPHIC_DATA]"
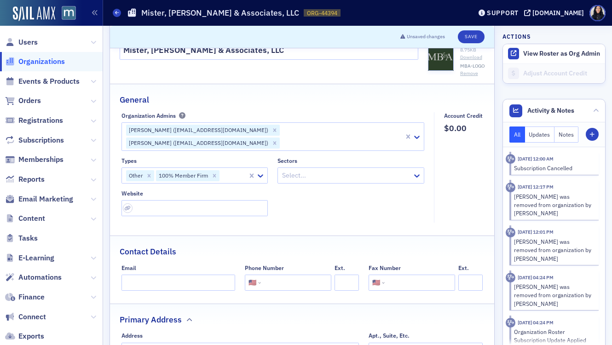
scroll to position [0, 0]
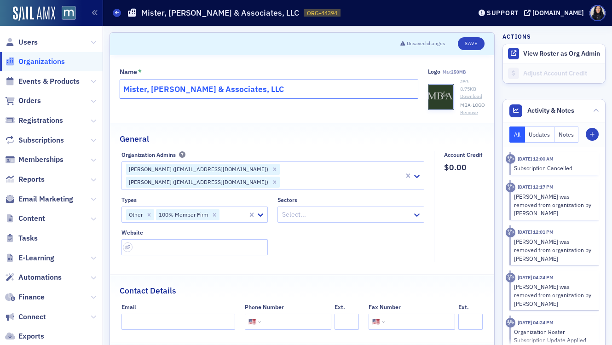
click at [270, 95] on input "Mister, [PERSON_NAME] & Associates, LLC" at bounding box center [269, 89] width 299 height 19
paste input "RS&F"
type input "Mister, Burton & Associates, LLC (RS&F)"
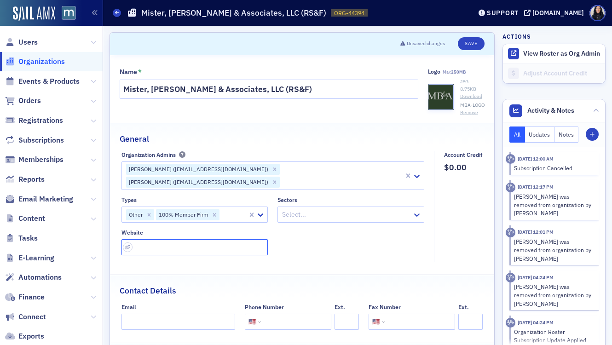
click at [156, 239] on input "url" at bounding box center [194, 247] width 147 height 16
paste input "[URL][DOMAIN_NAME]"
type input "[URL][DOMAIN_NAME]"
click at [311, 238] on div "Types Other 100% Member Firm Sectors Select... Website https://rsandf.com/" at bounding box center [272, 226] width 303 height 59
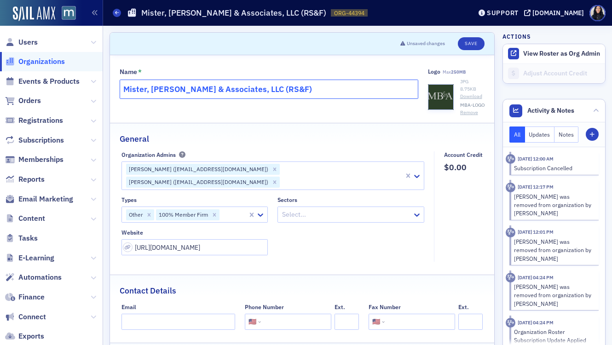
click at [247, 89] on input "Mister, Burton & Associates, LLC (RS&F)" at bounding box center [269, 89] width 299 height 19
click at [262, 89] on input "Mister, Burton & Associates, LLC (Aquirred by RS&F)" at bounding box center [269, 89] width 299 height 19
click at [329, 93] on input "Mister, Burton & Associates, LLC (Acquired by RS&F)" at bounding box center [269, 89] width 299 height 19
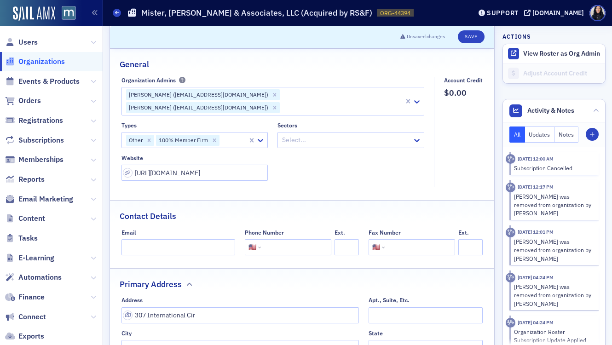
scroll to position [90, 0]
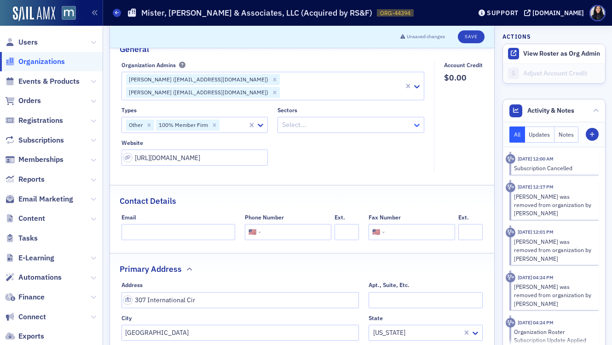
type input "Mister, Burton & Associates, LLC (Acquired by RS&F)"
click at [416, 124] on icon at bounding box center [417, 125] width 6 height 3
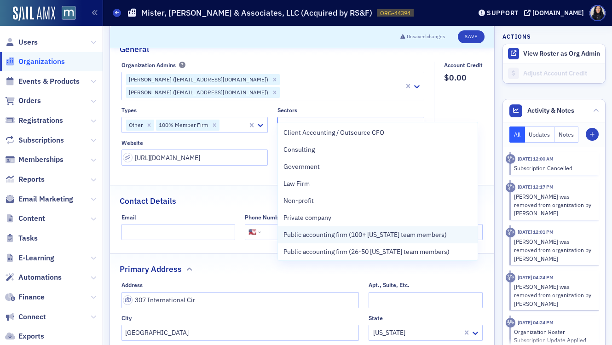
click at [364, 236] on span "Public accounting firm (100+ [US_STATE] team members)" at bounding box center [364, 235] width 163 height 10
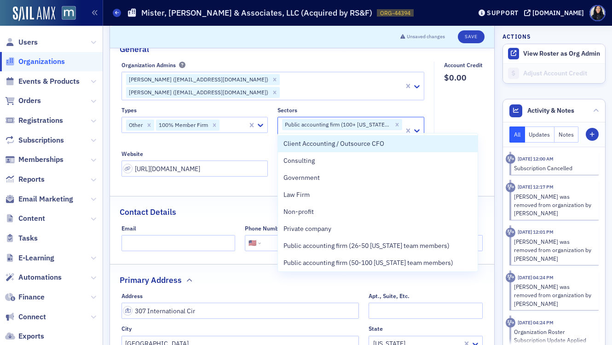
click at [461, 113] on fieldset "Account Credit $0.00" at bounding box center [461, 123] width 54 height 122
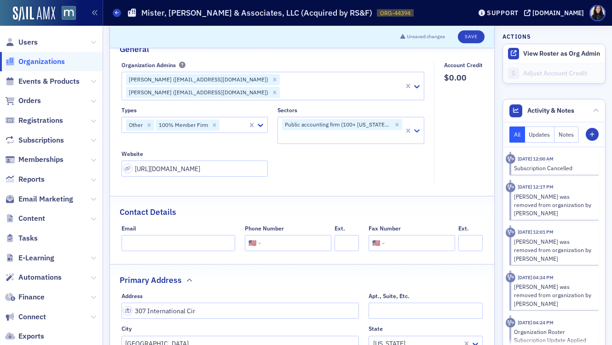
click at [417, 129] on icon at bounding box center [417, 130] width 6 height 3
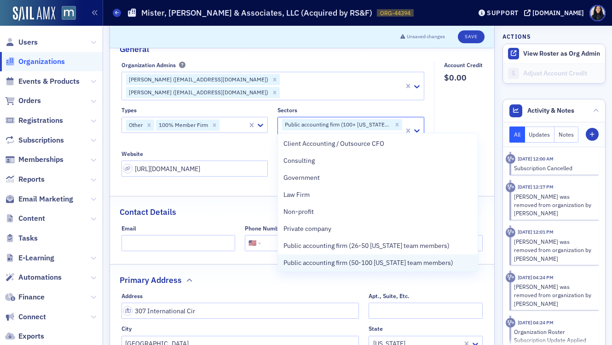
click at [364, 264] on span "Public accounting firm (50-100 [US_STATE] team members)" at bounding box center [368, 263] width 170 height 10
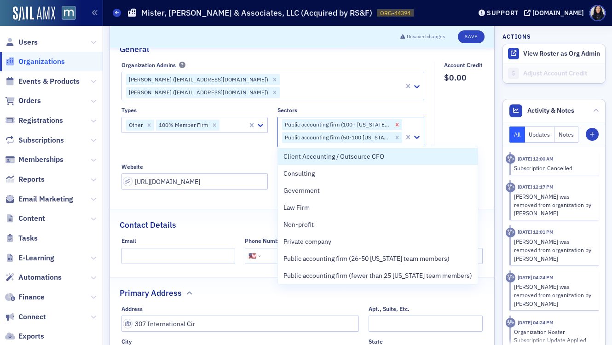
click at [398, 123] on icon "Remove Public accounting firm (100+ Maryland team members)" at bounding box center [397, 124] width 3 height 3
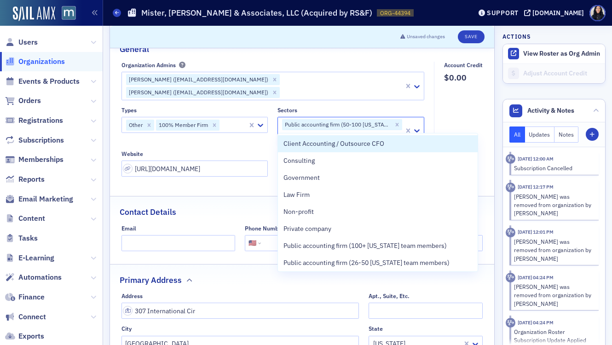
click at [465, 115] on fieldset "Account Credit $0.00" at bounding box center [461, 123] width 54 height 122
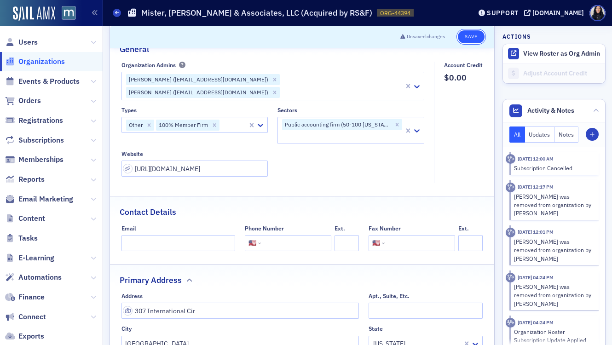
click at [469, 38] on button "Save" at bounding box center [471, 36] width 26 height 13
select select "US"
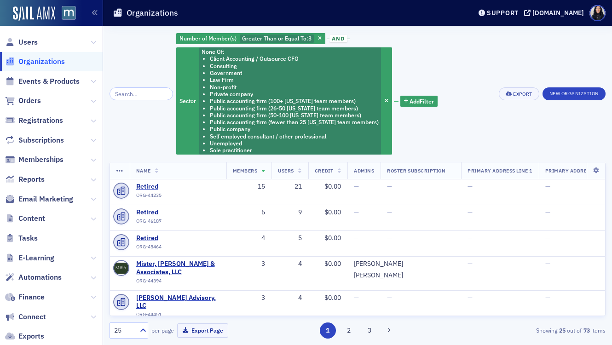
click at [49, 60] on span "Organizations" at bounding box center [41, 62] width 46 height 10
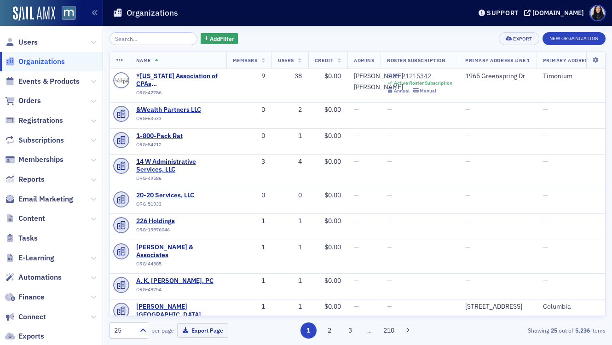
click at [124, 40] on input "search" at bounding box center [154, 38] width 88 height 13
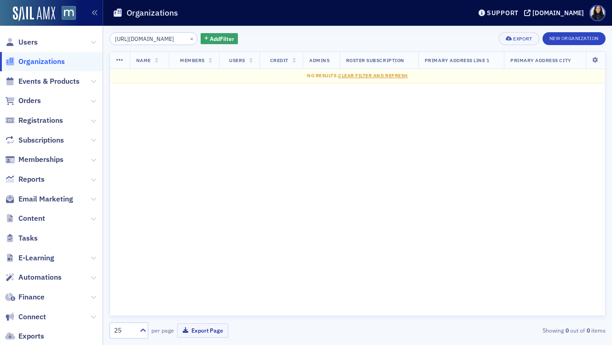
click at [124, 40] on input "[URL][DOMAIN_NAME]" at bounding box center [154, 38] width 88 height 13
click at [125, 38] on input "RS&F" at bounding box center [154, 38] width 88 height 13
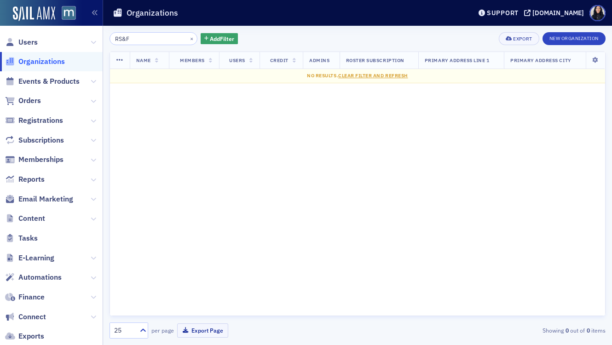
click at [133, 38] on input "RS&F" at bounding box center [154, 38] width 88 height 13
click at [134, 38] on input "RS&" at bounding box center [154, 38] width 88 height 13
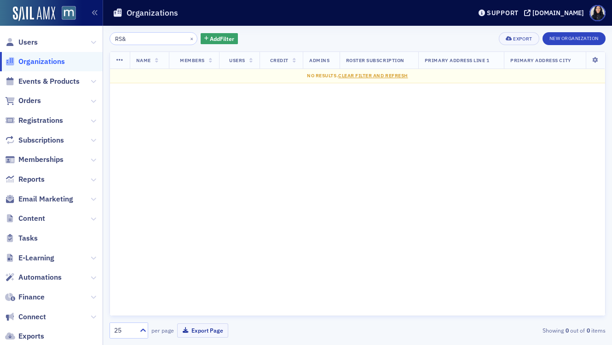
click at [134, 38] on input "RS&" at bounding box center [154, 38] width 88 height 13
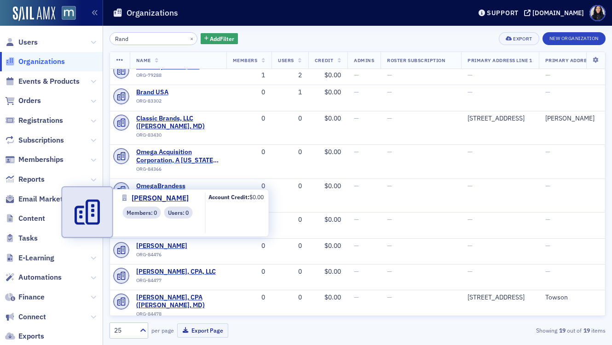
scroll to position [316, 0]
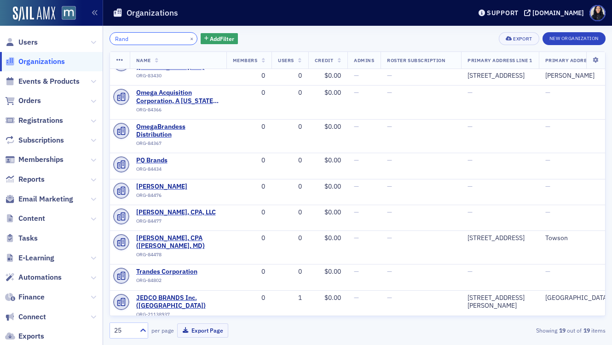
click at [140, 39] on input "Rand" at bounding box center [154, 38] width 88 height 13
paste input "[PERSON_NAME] [PERSON_NAME] & [PERSON_NAME] LLC"
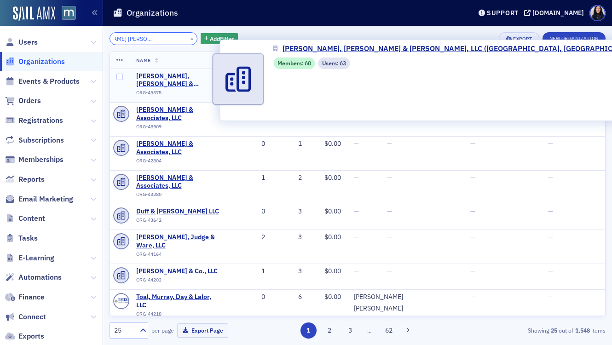
type input "Rosen Sapperstein & Friedlander LLC"
click at [179, 78] on span "Rosen, Sapperstein & Friedlander, LLC (Towson, MD)" at bounding box center [178, 80] width 84 height 16
select select "US"
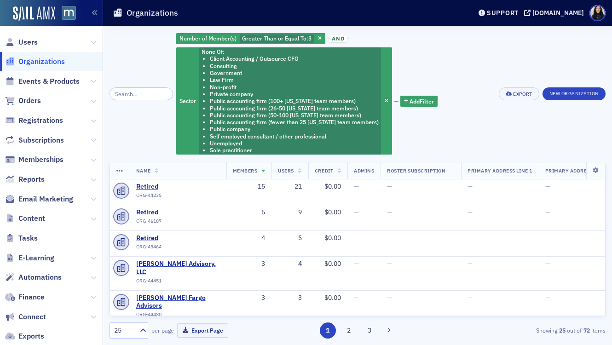
scroll to position [28, 0]
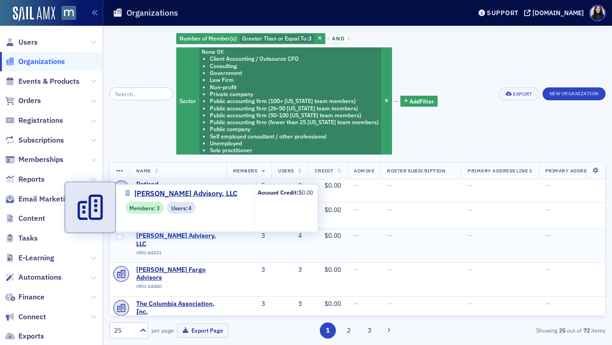
click at [183, 236] on span "[PERSON_NAME] Advisory, LLC" at bounding box center [178, 240] width 84 height 16
select select "US"
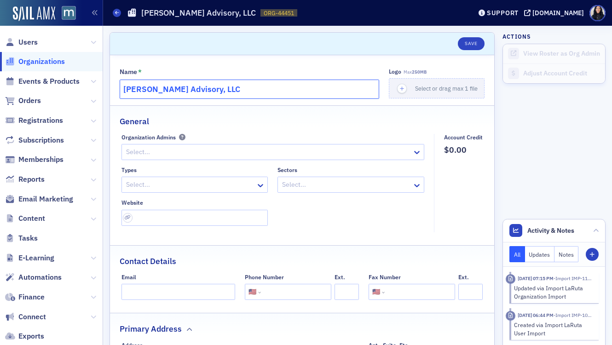
click at [185, 88] on input "[PERSON_NAME] Advisory, LLC" at bounding box center [250, 89] width 260 height 19
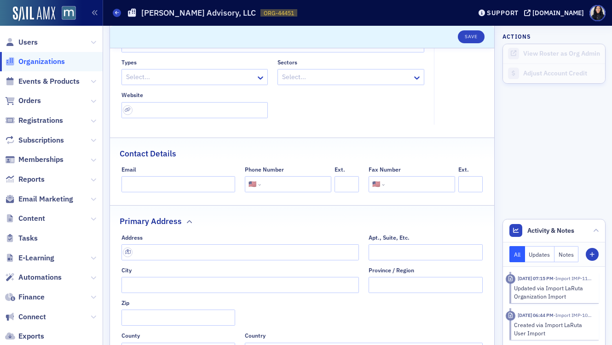
scroll to position [120, 0]
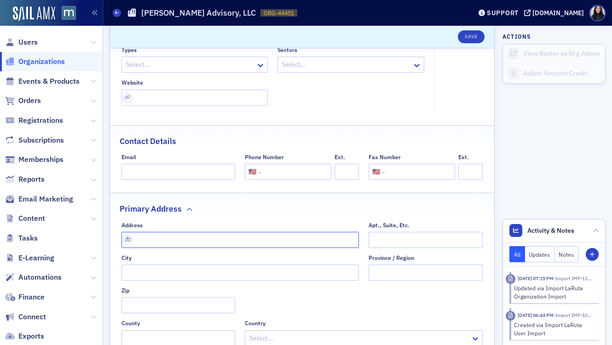
click at [182, 243] on input "text" at bounding box center [240, 240] width 238 height 16
paste input "[STREET_ADDRESS]"
type input "[STREET_ADDRESS]"
type input "Bel Air"
type input "21014-5601"
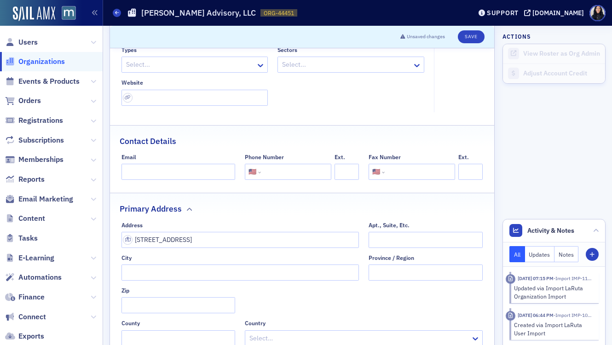
type input "[GEOGRAPHIC_DATA]"
click at [278, 173] on input "tel" at bounding box center [295, 172] width 65 height 16
paste input "[PHONE_NUMBER]"
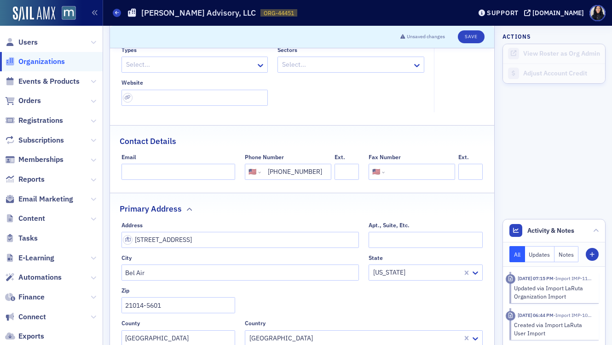
type input "[PHONE_NUMBER]"
click at [157, 100] on input "url" at bounding box center [194, 98] width 147 height 16
paste input "[URL][DOMAIN_NAME]"
type input "[URL][DOMAIN_NAME]"
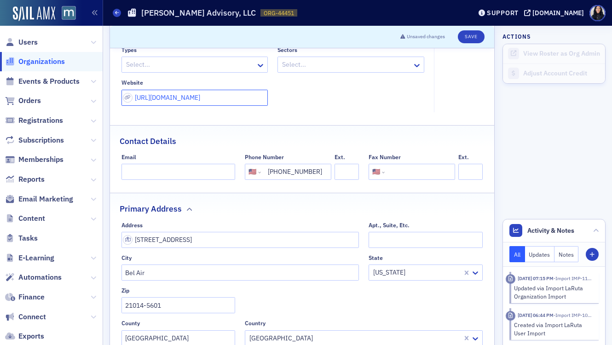
scroll to position [0, 0]
click at [228, 67] on div at bounding box center [190, 65] width 130 height 12
type input "acc"
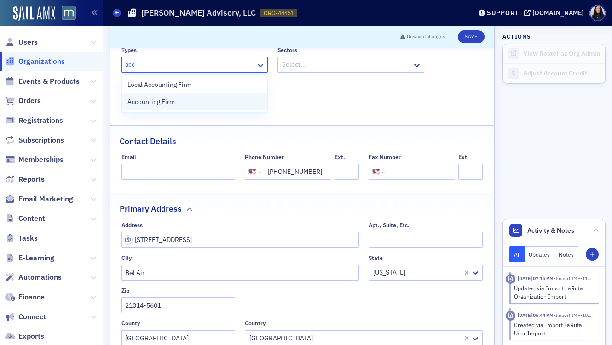
click at [210, 104] on div "Accounting Firm" at bounding box center [194, 102] width 135 height 10
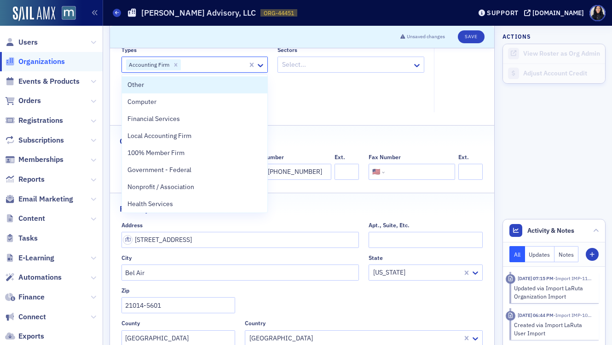
click at [372, 111] on fieldset "Organization Admins Select... Types option Accounting Firm, selected. Other, 1 …" at bounding box center [275, 63] width 308 height 98
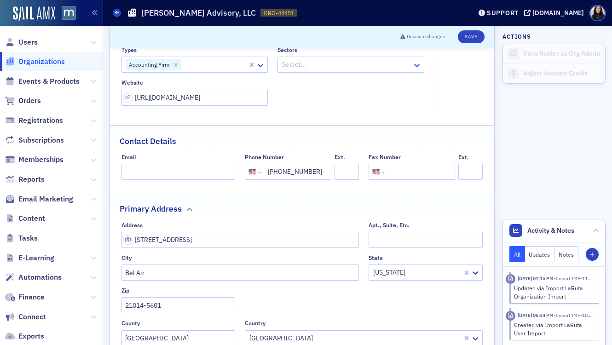
click at [416, 68] on icon at bounding box center [416, 65] width 9 height 9
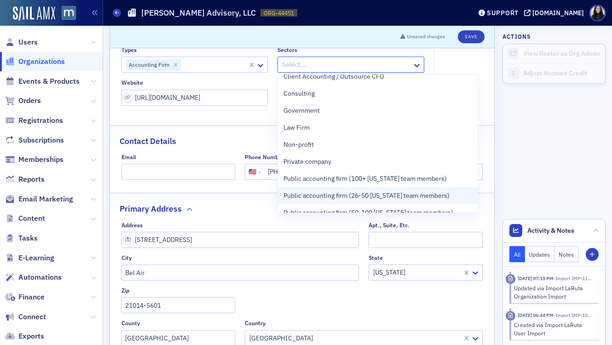
scroll to position [9, 0]
click at [368, 195] on span "Public accounting firm (26-50 [US_STATE] team members)" at bounding box center [366, 195] width 166 height 10
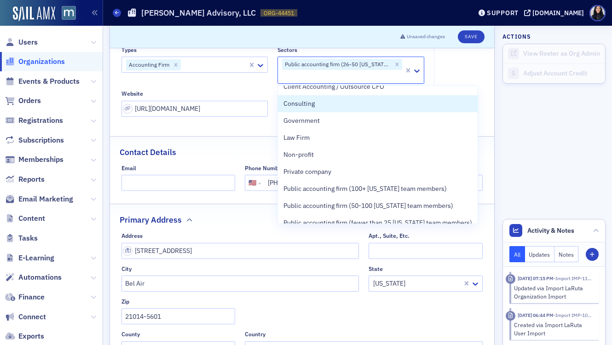
click at [483, 95] on fieldset "Account Credit $0.00" at bounding box center [461, 69] width 54 height 110
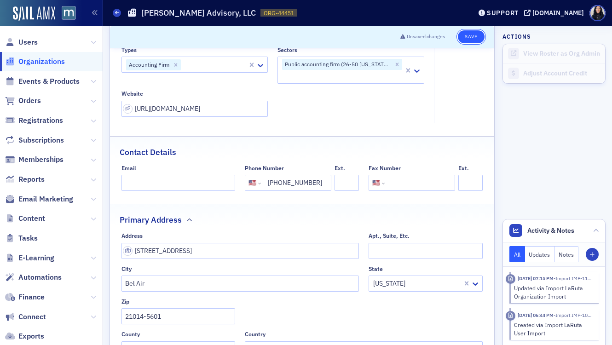
click at [469, 37] on button "Save" at bounding box center [471, 36] width 26 height 13
select select "US"
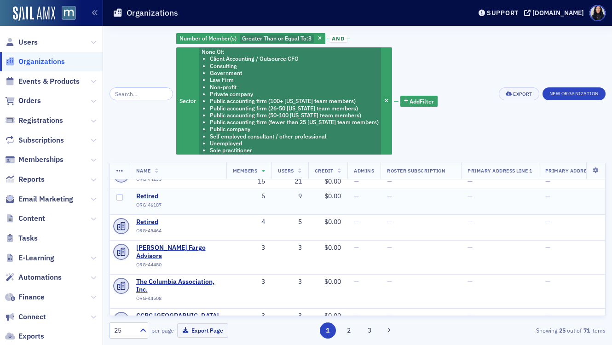
scroll to position [18, 0]
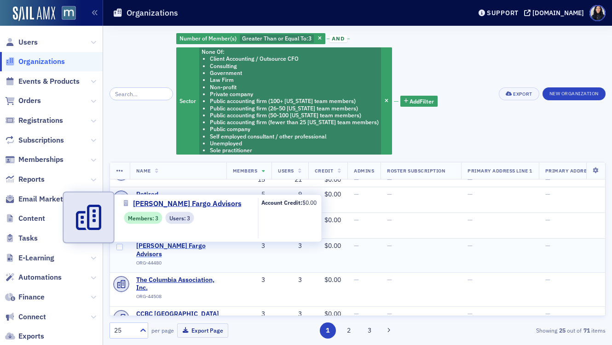
click at [189, 245] on span "[PERSON_NAME] Fargo Advisors" at bounding box center [178, 250] width 84 height 16
select select "US"
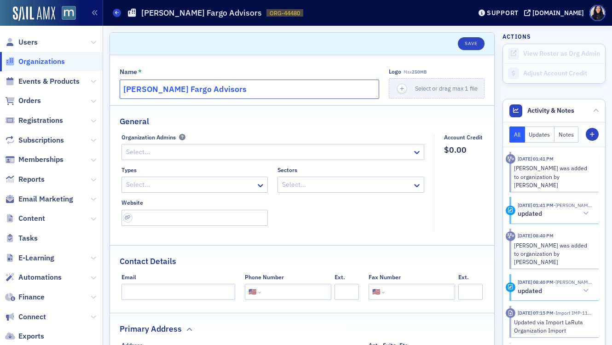
click at [215, 86] on input "[PERSON_NAME] Fargo Advisors" at bounding box center [250, 89] width 260 height 19
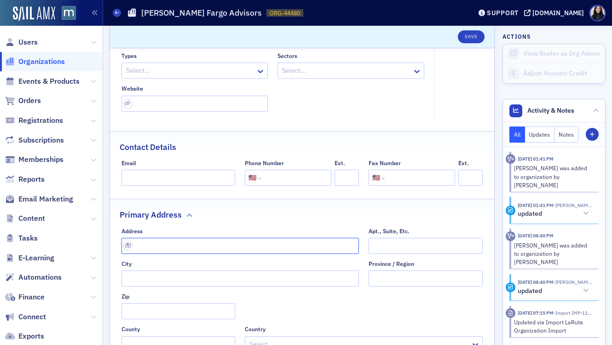
click at [182, 247] on input "text" at bounding box center [240, 246] width 238 height 16
paste input "[STREET_ADDRESS]"
type input "2 S Main St"
type input "Bel Air"
type input "21014-3703"
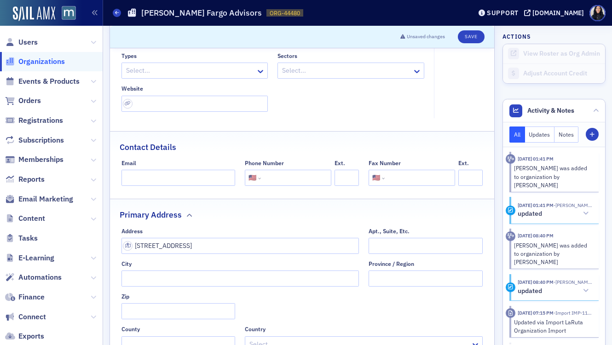
type input "Harford County"
click at [280, 179] on input "tel" at bounding box center [295, 178] width 65 height 16
paste input "(410) 638-9333"
type input "(410) 638-9333"
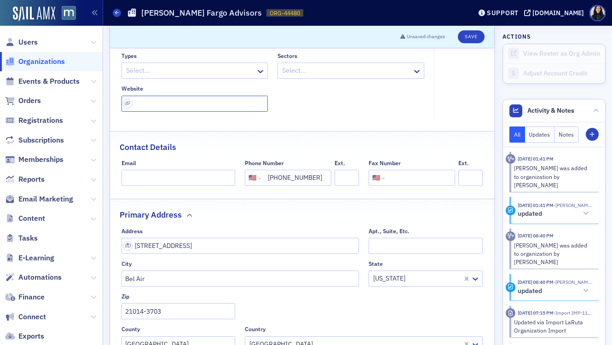
click at [145, 109] on input "url" at bounding box center [194, 104] width 147 height 16
paste input "https://home.wellsfargoadvisors.com/001_A577?excid=FA1500050253"
type input "https://home.wellsfargoadvisors.com/001_A577?excid=FA1500050253"
click at [182, 75] on div at bounding box center [190, 71] width 130 height 12
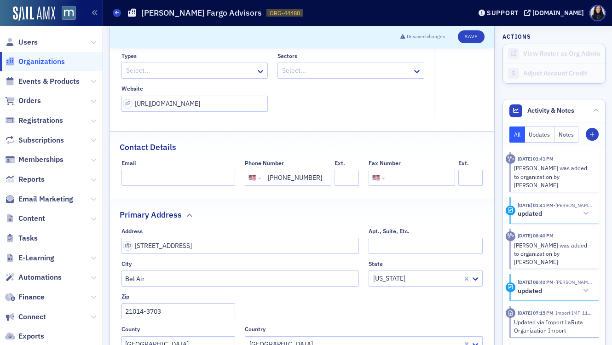
scroll to position [0, 0]
type input "bank"
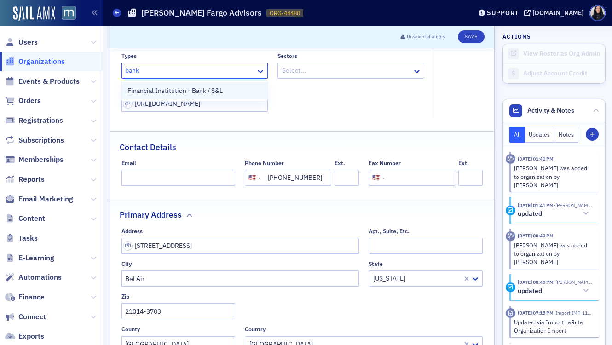
click at [181, 90] on span "Financial Institution - Bank / S&L" at bounding box center [174, 91] width 95 height 10
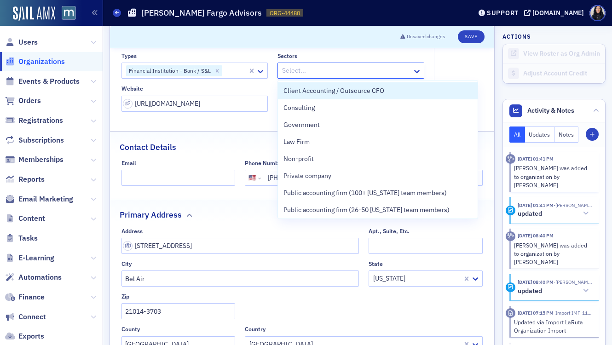
click at [309, 68] on div at bounding box center [346, 71] width 130 height 12
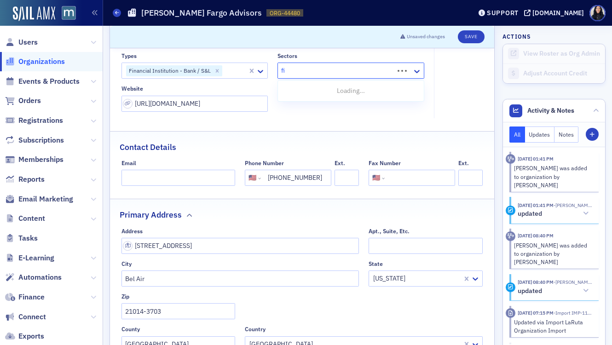
type input "f"
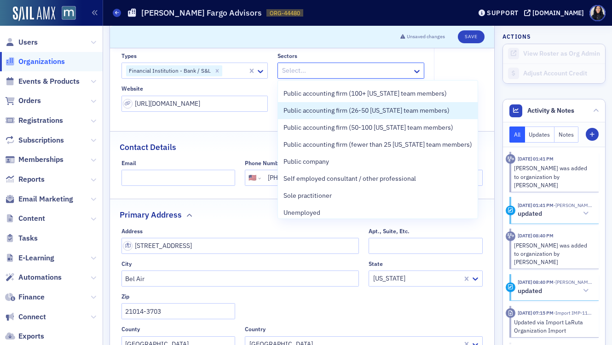
scroll to position [104, 0]
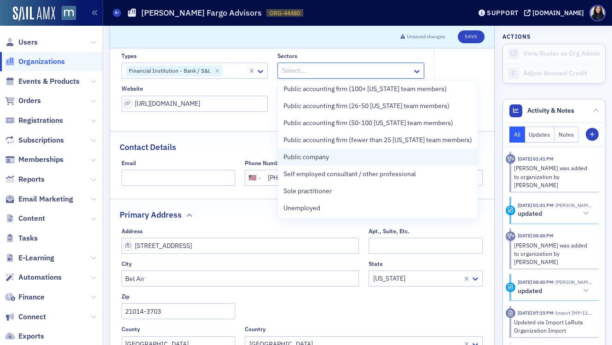
click at [313, 161] on span "Public company" at bounding box center [306, 157] width 46 height 10
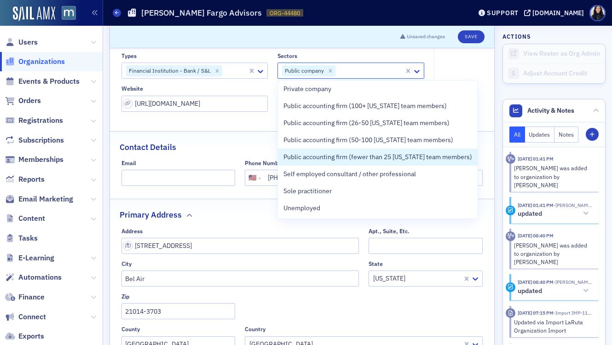
scroll to position [87, 0]
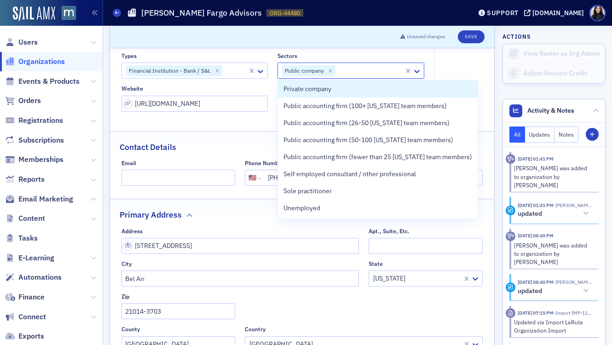
click at [458, 65] on fieldset "Account Credit $0.00" at bounding box center [461, 69] width 54 height 98
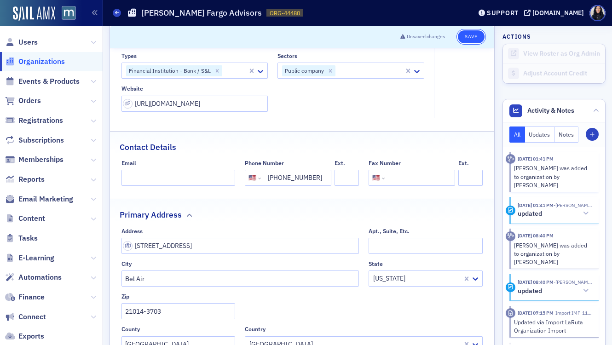
click at [473, 38] on button "Save" at bounding box center [471, 36] width 26 height 13
select select "US"
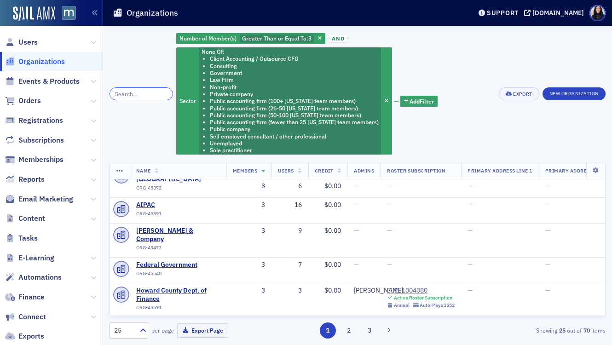
scroll to position [565, 0]
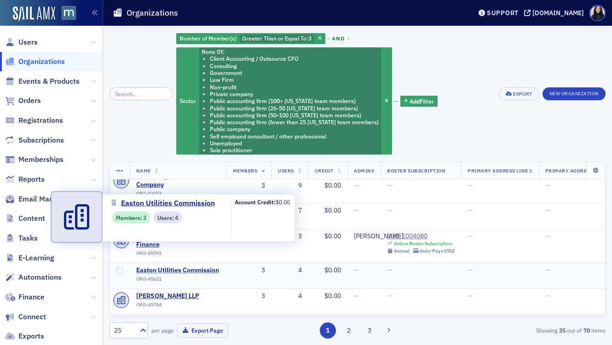
click at [180, 266] on span "Easton Utilities Commission" at bounding box center [178, 270] width 84 height 8
select select "US"
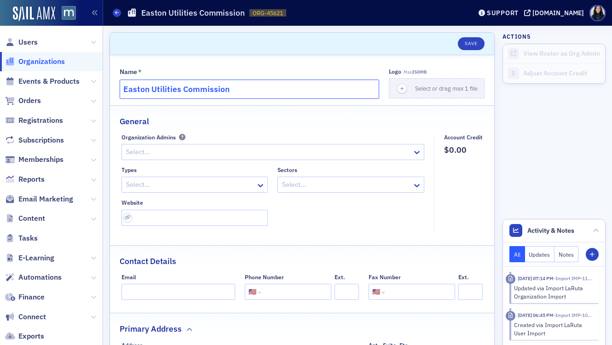
click at [236, 89] on input "Easton Utilities Commission" at bounding box center [250, 89] width 260 height 19
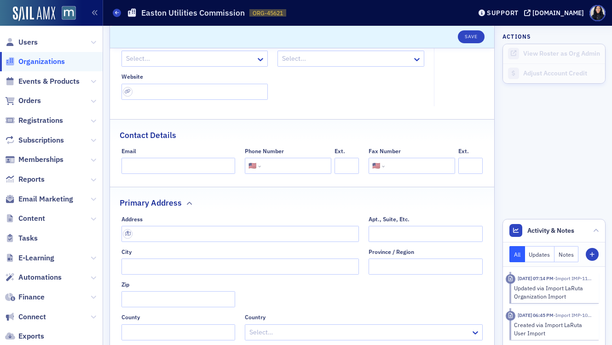
scroll to position [136, 0]
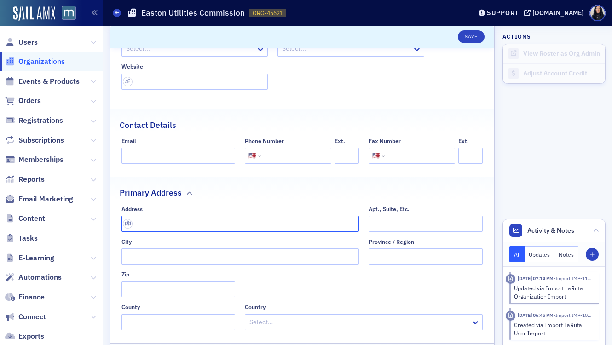
click at [193, 223] on input "text" at bounding box center [240, 224] width 238 height 16
paste input "[STREET_ADDRESS][US_STATE]"
type input "[STREET_ADDRESS][US_STATE]"
type input "Easton"
type input "21601-3150"
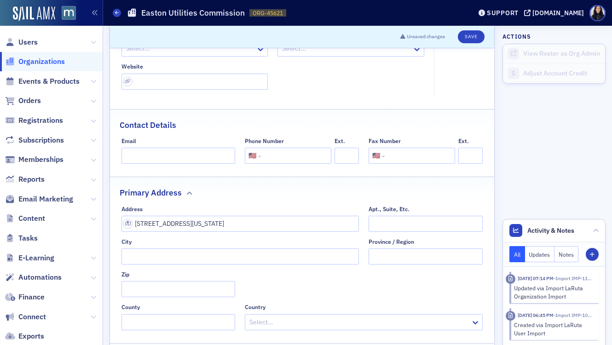
type input "[GEOGRAPHIC_DATA]"
click at [258, 199] on fieldset "Primary Address Address [STREET_ADDRESS][US_STATE] [GEOGRAPHIC_DATA] [US_STATE]…" at bounding box center [302, 257] width 384 height 160
click at [279, 153] on input "tel" at bounding box center [295, 156] width 65 height 16
paste input "[PHONE_NUMBER]"
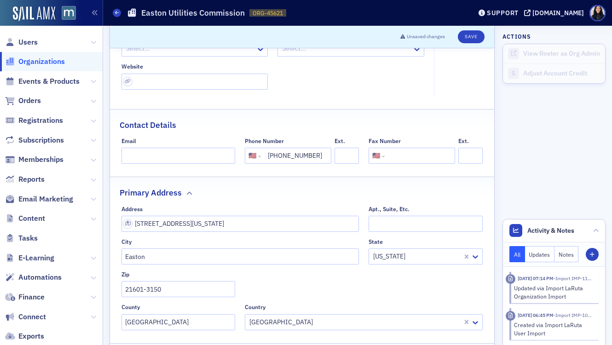
type input "[PHONE_NUMBER]"
click at [143, 158] on input "Email" at bounding box center [178, 156] width 114 height 16
click at [144, 81] on input "url" at bounding box center [194, 82] width 147 height 16
paste input "https://eastonutilities.com/"
type input "https://eastonutilities.com/"
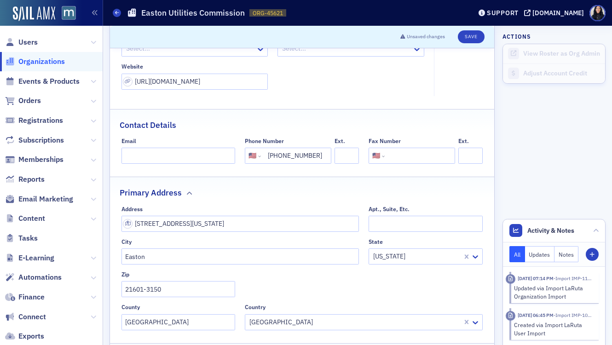
click at [348, 87] on div "Types Select... Sectors Select... Website https://eastonutilities.com/" at bounding box center [272, 59] width 303 height 59
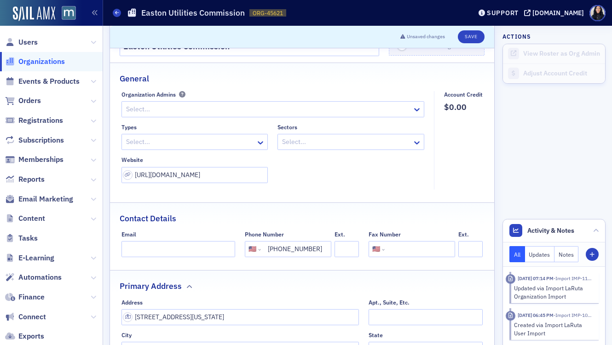
scroll to position [13, 0]
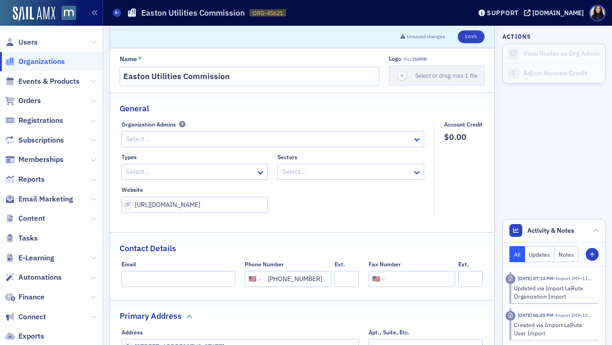
click at [167, 172] on div at bounding box center [190, 172] width 130 height 12
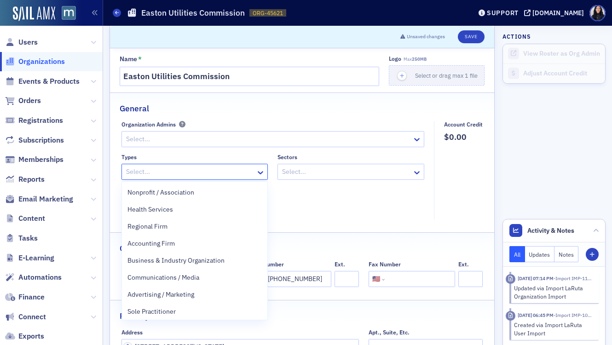
scroll to position [103, 0]
click at [158, 260] on span "Business & Industry Organization" at bounding box center [175, 260] width 97 height 10
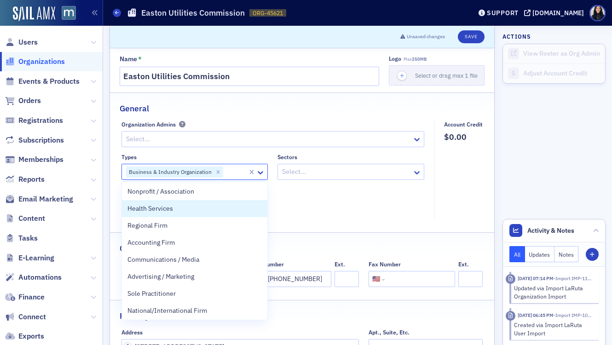
click at [364, 171] on div at bounding box center [346, 172] width 130 height 12
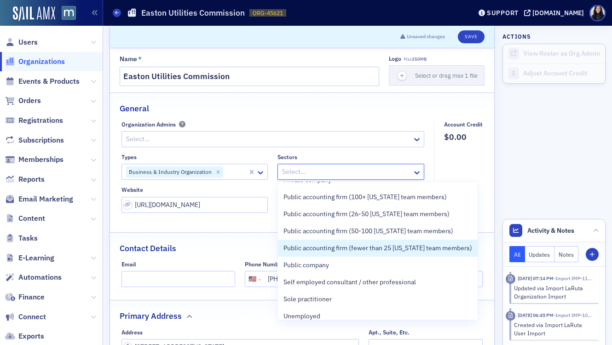
scroll to position [104, 0]
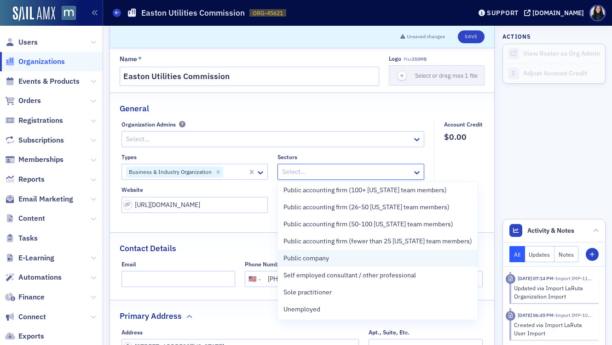
click at [322, 260] on span "Public company" at bounding box center [306, 259] width 46 height 10
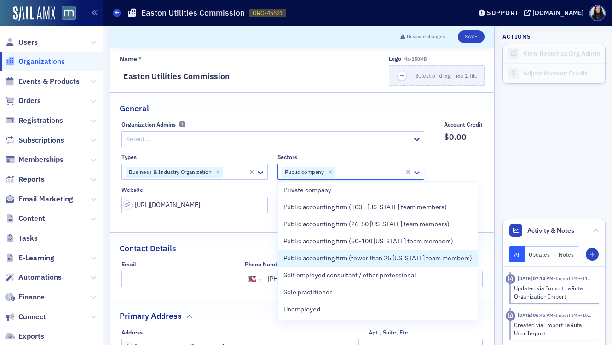
scroll to position [87, 0]
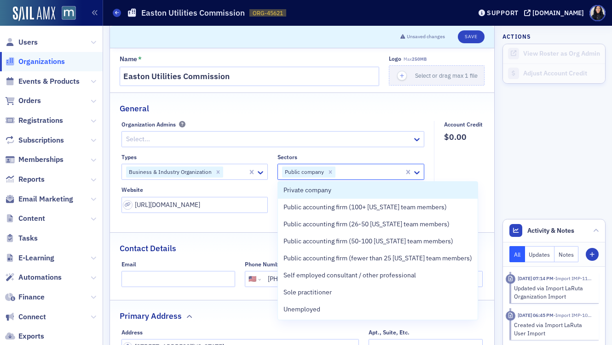
click at [369, 110] on div "General" at bounding box center [302, 104] width 365 height 22
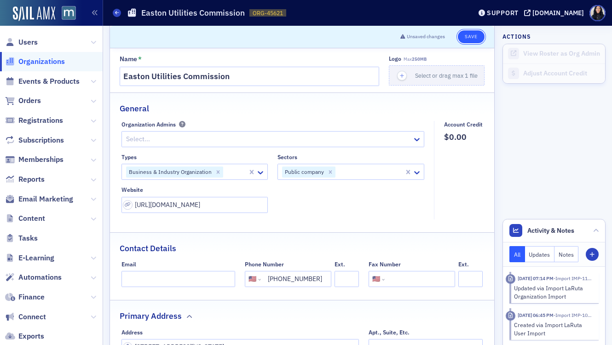
click at [467, 36] on button "Save" at bounding box center [471, 36] width 26 height 13
select select "US"
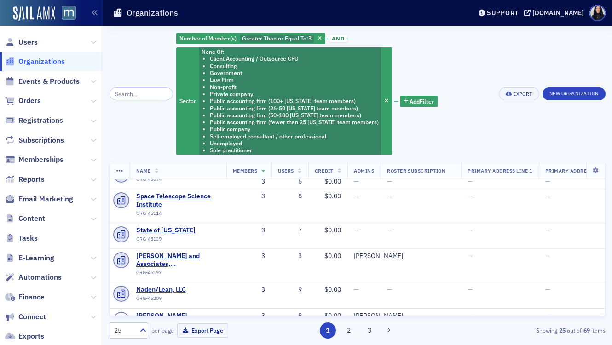
scroll to position [241, 0]
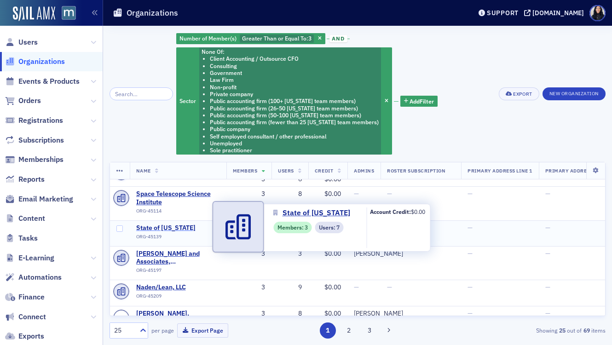
click at [179, 229] on span "State of [US_STATE]" at bounding box center [178, 228] width 84 height 8
select select "US"
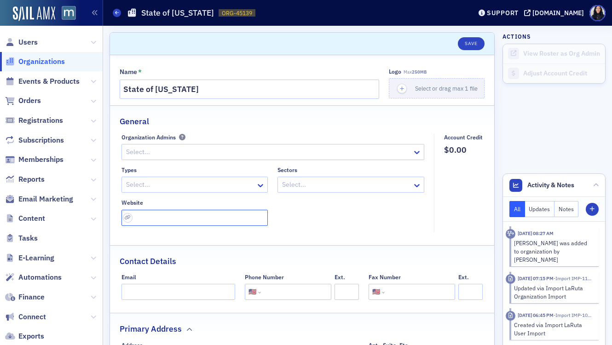
click at [163, 214] on input "url" at bounding box center [194, 218] width 147 height 16
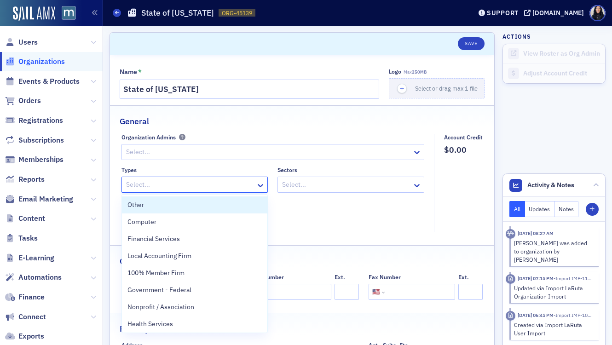
click at [162, 191] on div at bounding box center [190, 185] width 130 height 12
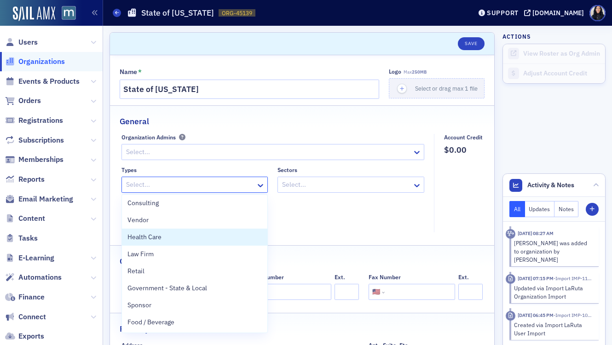
scroll to position [258, 0]
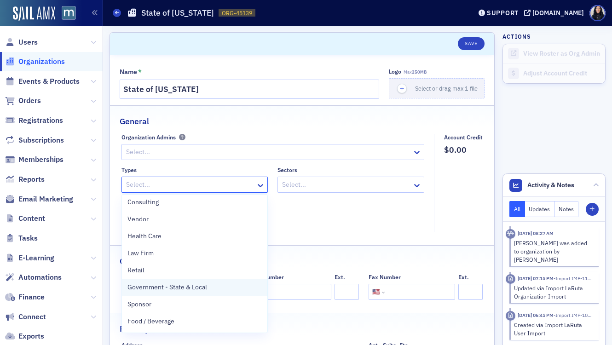
click at [149, 289] on span "Government - State & Local" at bounding box center [167, 288] width 80 height 10
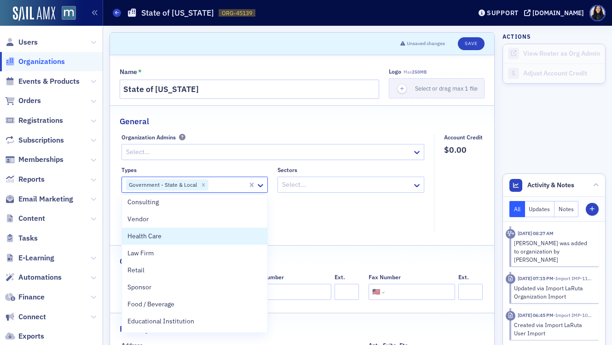
click at [394, 185] on div at bounding box center [346, 185] width 130 height 12
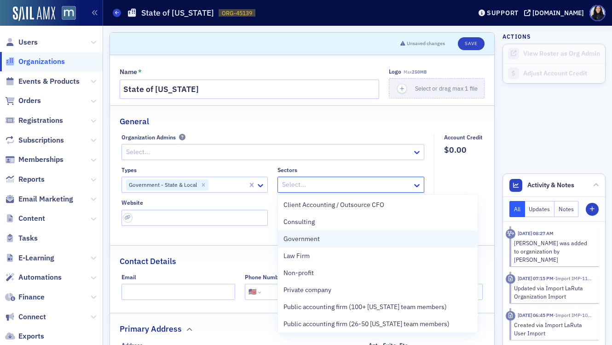
click at [313, 239] on span "Government" at bounding box center [301, 239] width 36 height 10
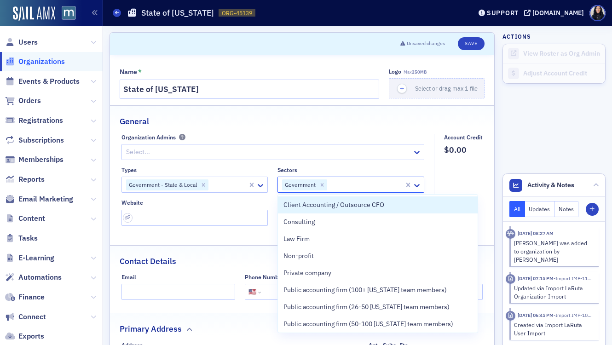
click at [460, 164] on fieldset "Account Credit $0.00" at bounding box center [461, 183] width 54 height 98
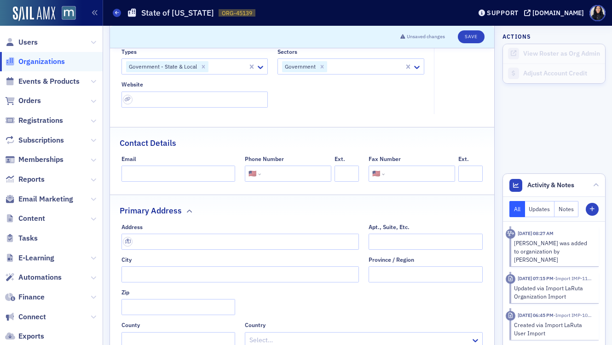
scroll to position [132, 0]
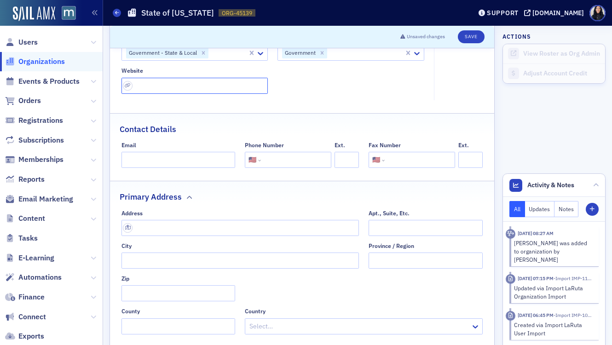
click at [175, 85] on input "url" at bounding box center [194, 86] width 147 height 16
paste input "[URL][DOMAIN_NAME][US_STATE]"
type input "[URL][DOMAIN_NAME][US_STATE]"
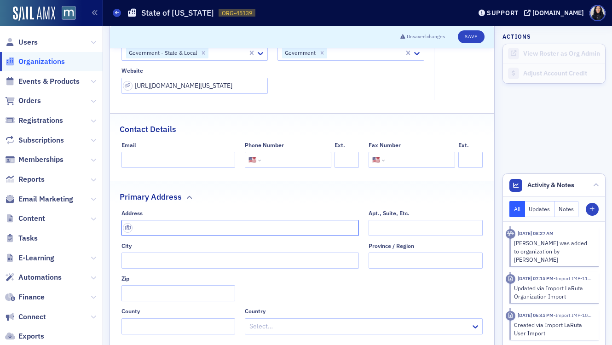
click at [207, 226] on input "text" at bounding box center [240, 228] width 238 height 16
paste input "[STREET_ADDRESS]"
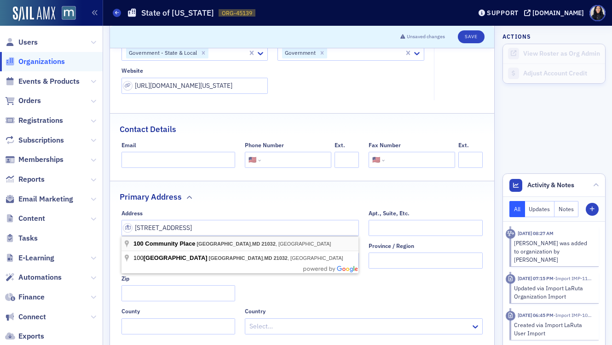
type input "100 Community Pl"
type input "[GEOGRAPHIC_DATA]"
type input "21032-2037"
type input "[PERSON_NAME] Arundel County"
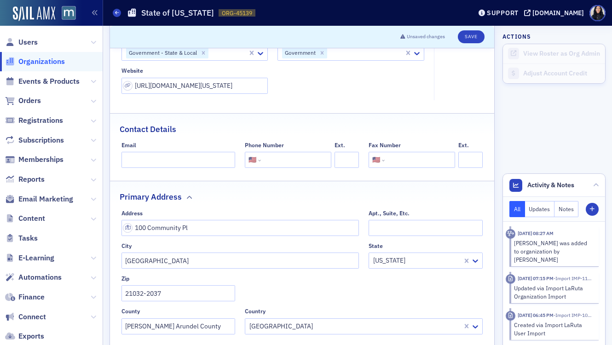
click at [290, 160] on input "tel" at bounding box center [295, 160] width 65 height 16
paste input "1 (877) 634-6361"
type input "1 (877) 634-6361"
click at [472, 37] on button "Save" at bounding box center [471, 36] width 26 height 13
select select "US"
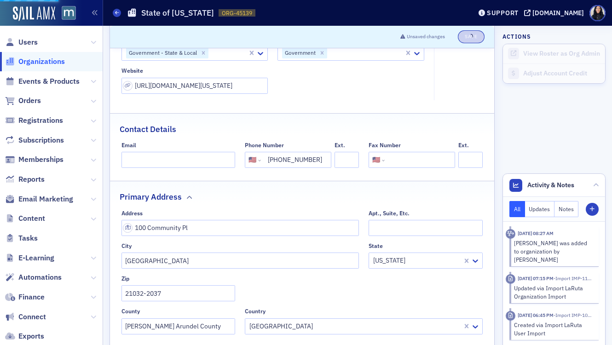
select select "US"
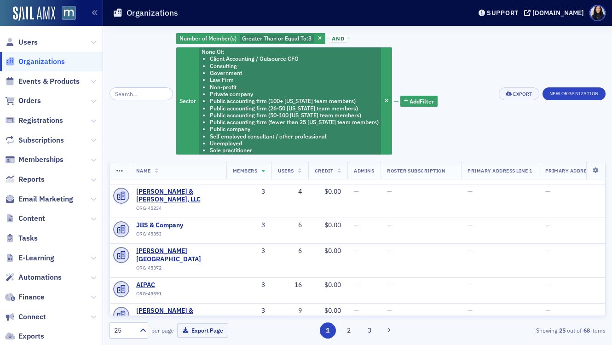
scroll to position [405, 0]
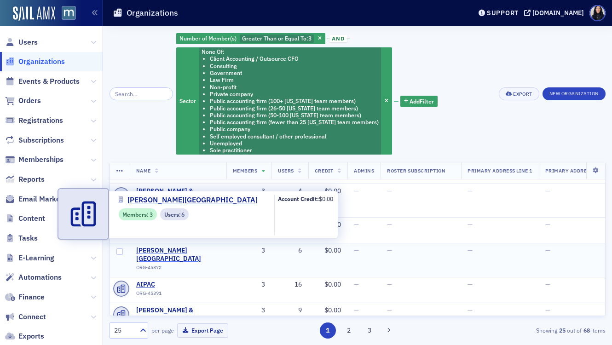
click at [191, 247] on span "[PERSON_NAME][GEOGRAPHIC_DATA]" at bounding box center [178, 255] width 84 height 16
select select "US"
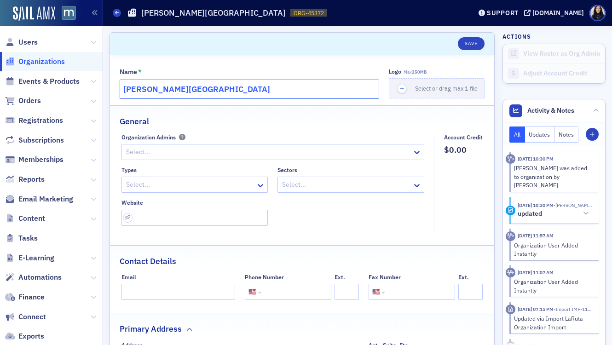
click at [233, 89] on input "[PERSON_NAME][GEOGRAPHIC_DATA]" at bounding box center [250, 89] width 260 height 19
click at [233, 89] on input "Morgan State University" at bounding box center [250, 89] width 260 height 19
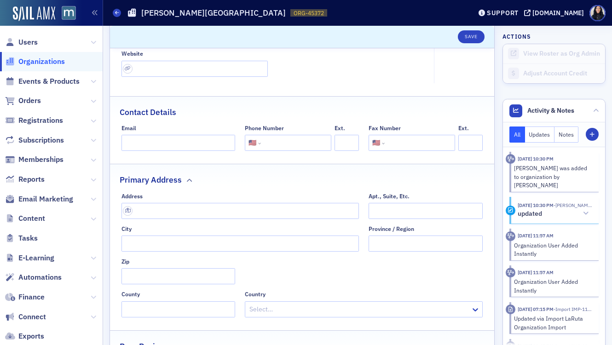
scroll to position [163, 0]
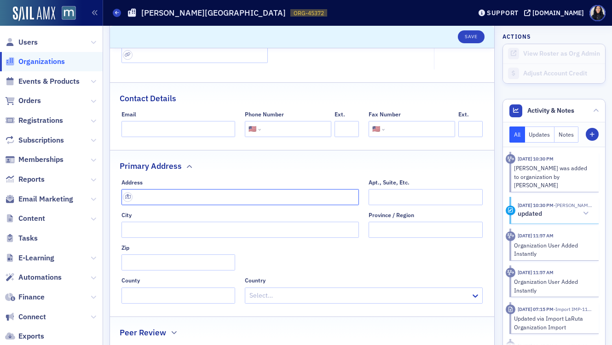
click at [182, 200] on input "text" at bounding box center [240, 197] width 238 height 16
paste input "1700 E Cold Spring Ln, Baltimore, MD 21251"
type input "1700 E Cold Spring Ln"
type input "Baltimore"
type input "21251"
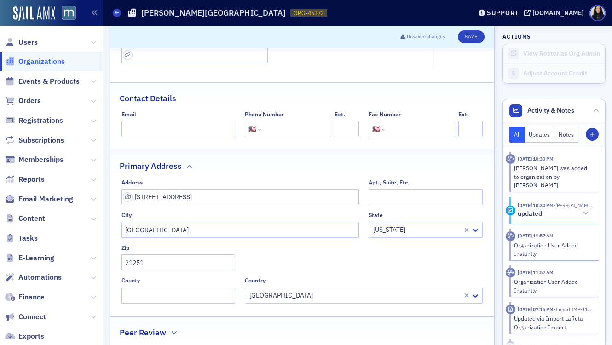
click at [429, 120] on div "Fax Number International Afghanistan Åland Islands Albania Algeria American Sam…" at bounding box center [412, 124] width 87 height 26
click at [289, 130] on input "tel" at bounding box center [295, 129] width 65 height 16
paste input "(443) 885-3333"
type input "(443) 885-3333"
click at [281, 88] on div "Contact Details" at bounding box center [302, 94] width 365 height 22
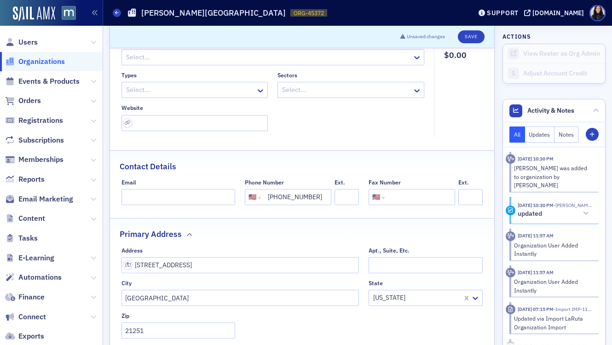
scroll to position [71, 0]
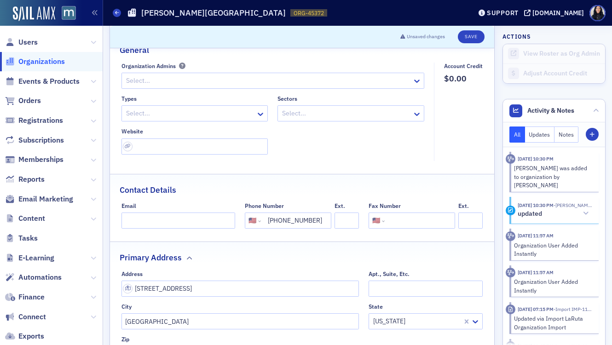
click at [202, 112] on div at bounding box center [190, 114] width 130 height 12
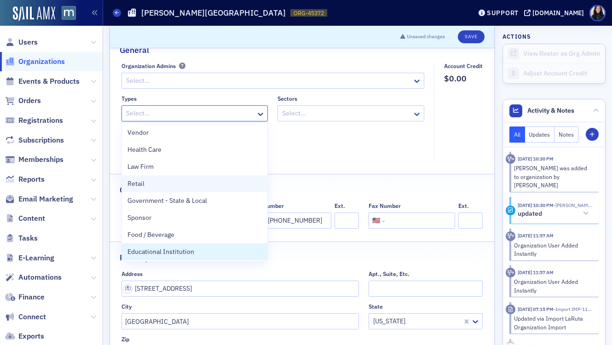
scroll to position [314, 0]
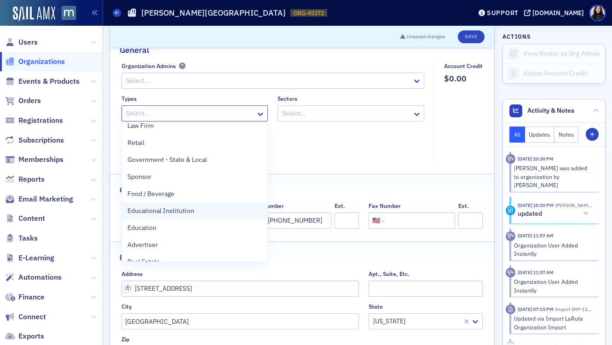
click at [166, 213] on span "Educational Institution" at bounding box center [160, 211] width 67 height 10
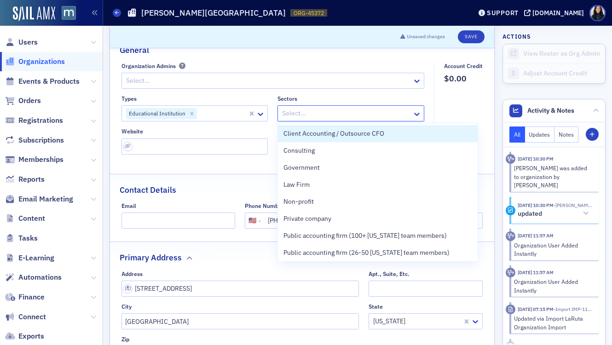
click at [389, 116] on div at bounding box center [346, 114] width 130 height 12
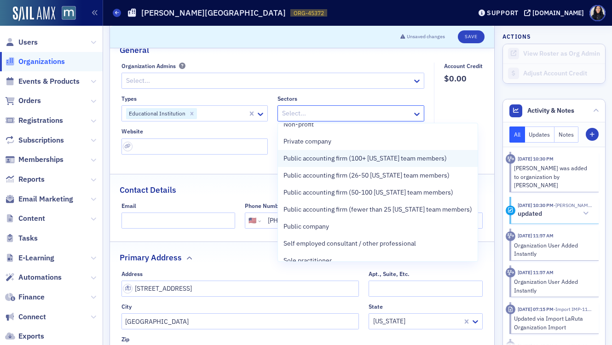
scroll to position [104, 0]
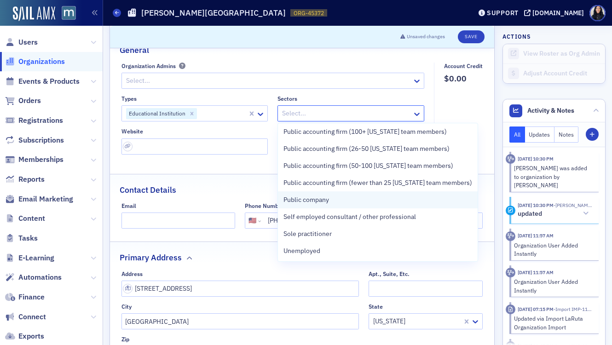
click at [341, 197] on div "Public company" at bounding box center [377, 200] width 189 height 10
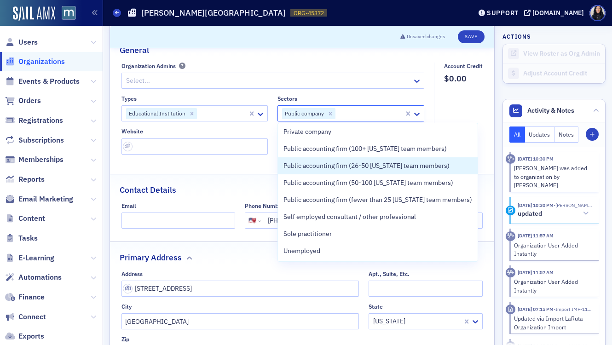
click at [240, 167] on fieldset "General Organization Admins Select... Types Educational Institution Sectors opt…" at bounding box center [302, 100] width 384 height 133
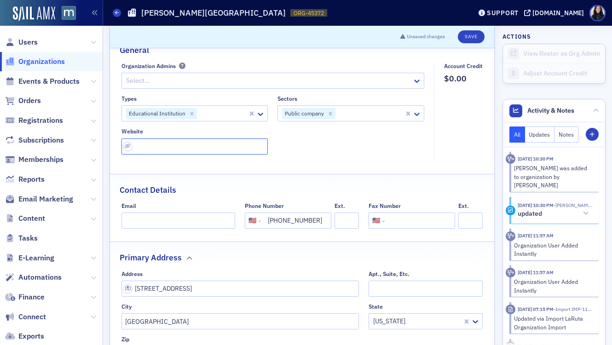
click at [185, 142] on input "url" at bounding box center [194, 147] width 147 height 16
paste input "https://www.morgan.edu/"
type input "https://www.morgan.edu/"
click at [471, 35] on button "Save" at bounding box center [471, 36] width 26 height 13
select select "US"
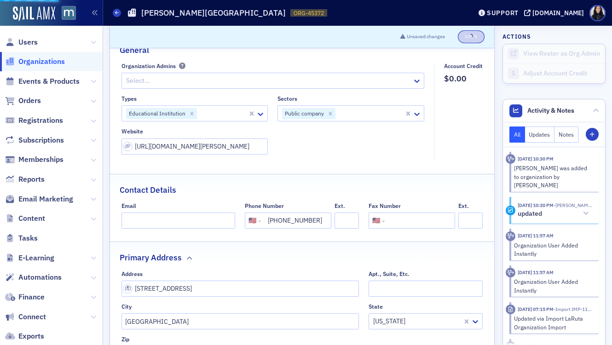
select select "US"
